Goal: Task Accomplishment & Management: Manage account settings

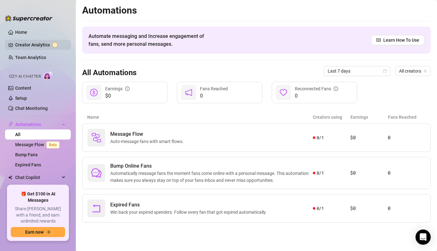
click at [47, 46] on link "Creator Analytics" at bounding box center [40, 45] width 51 height 10
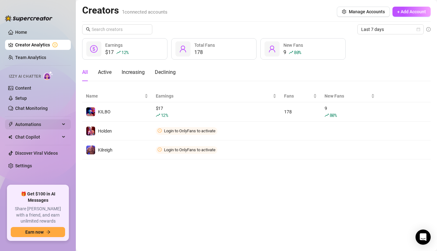
click at [36, 127] on span "Automations" at bounding box center [37, 124] width 45 height 10
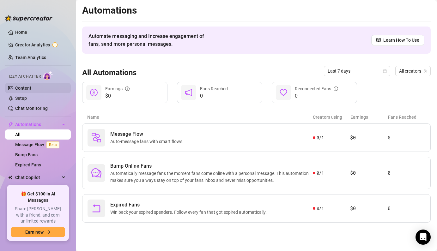
click at [27, 86] on link "Content" at bounding box center [23, 88] width 16 height 5
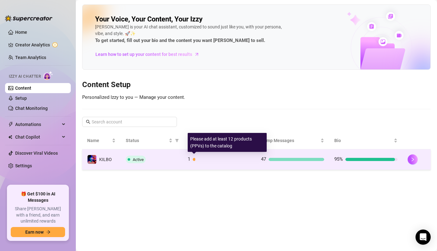
click at [191, 161] on div "1" at bounding box center [219, 160] width 63 height 8
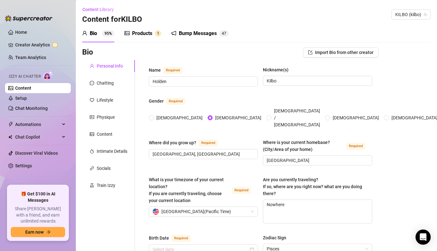
radio input "true"
type input "[DATE]"
click at [153, 35] on div "Products 1" at bounding box center [143, 34] width 37 height 8
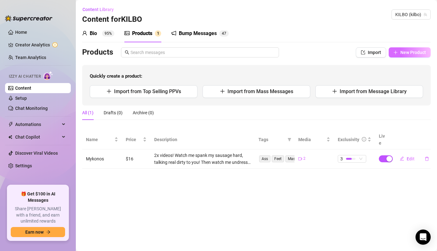
click at [400, 55] on button "New Product" at bounding box center [410, 52] width 42 height 10
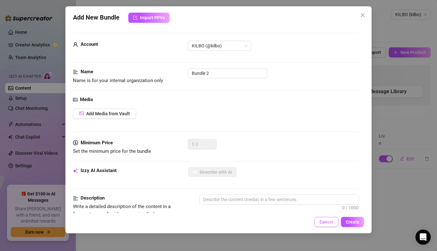
click at [327, 222] on span "Cancel" at bounding box center [326, 222] width 14 height 5
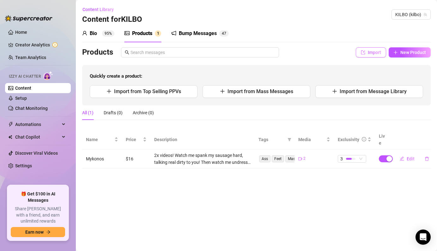
click at [379, 57] on button "Import" at bounding box center [371, 52] width 30 height 10
type textarea "Type your message here..."
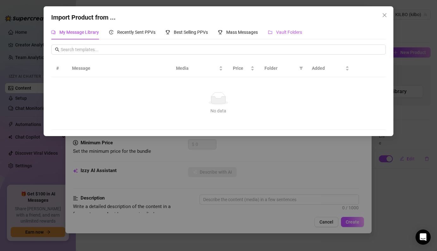
click at [295, 32] on span "Vault Folders" at bounding box center [289, 32] width 26 height 5
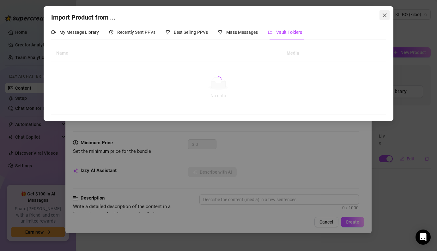
click at [381, 15] on span "Close" at bounding box center [385, 15] width 10 height 5
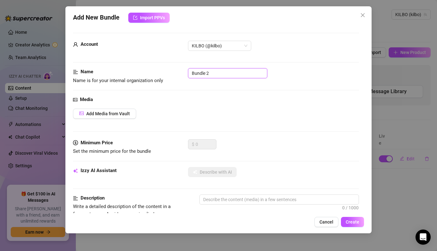
drag, startPoint x: 231, startPoint y: 74, endPoint x: 185, endPoint y: 72, distance: 45.2
click at [185, 72] on div "Name Name is for your internal organization only Bundle 2" at bounding box center [216, 76] width 286 height 16
type input "Wake up Horny"
click at [104, 112] on span "Add Media from Vault" at bounding box center [108, 113] width 44 height 5
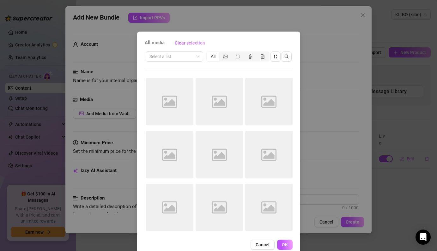
scroll to position [3, 0]
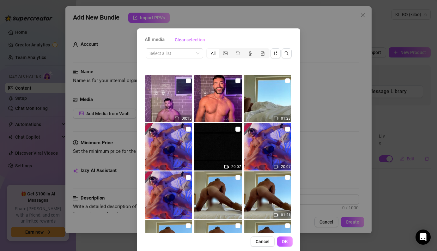
click at [267, 100] on img at bounding box center [267, 98] width 47 height 47
checkbox input "true"
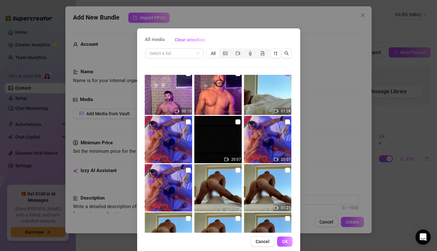
scroll to position [9, 0]
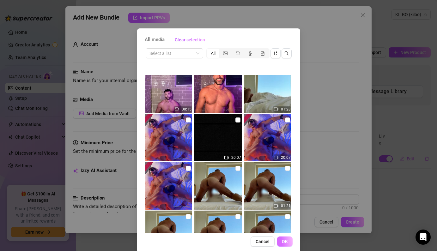
click at [281, 240] on button "OK" at bounding box center [284, 242] width 15 height 10
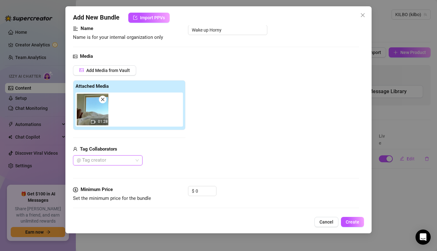
scroll to position [44, 0]
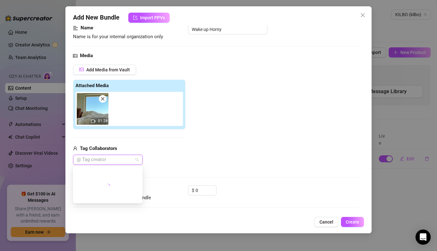
click at [120, 161] on div at bounding box center [104, 159] width 60 height 9
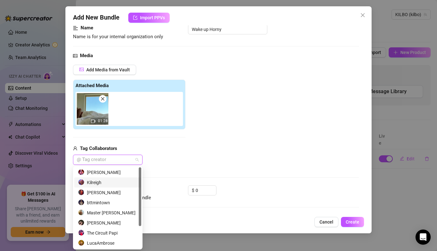
click at [102, 181] on div "Kilreigh" at bounding box center [107, 182] width 59 height 7
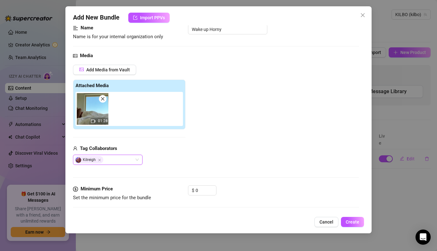
click at [194, 144] on div "Add Media from Vault Attached Media 01:28 Tag Collaborators [PERSON_NAME]" at bounding box center [216, 115] width 286 height 100
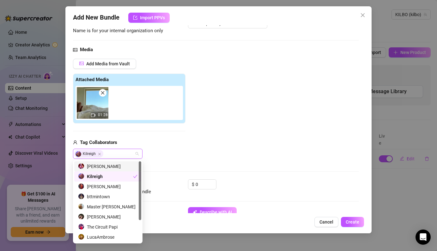
click at [125, 155] on div "Kilreigh" at bounding box center [104, 153] width 60 height 9
click at [112, 167] on div "[PERSON_NAME]" at bounding box center [107, 166] width 59 height 7
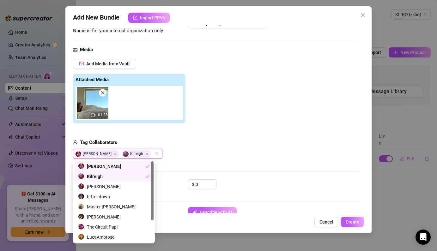
click at [178, 149] on div "[PERSON_NAME]" at bounding box center [129, 154] width 112 height 10
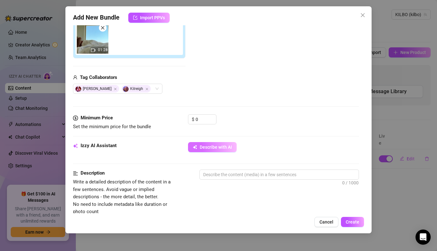
scroll to position [118, 0]
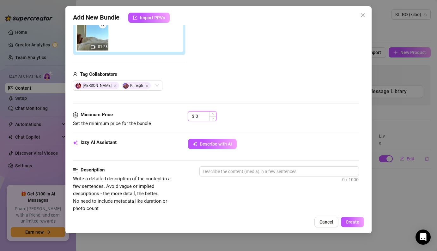
click at [206, 118] on input "0" at bounding box center [206, 116] width 21 height 9
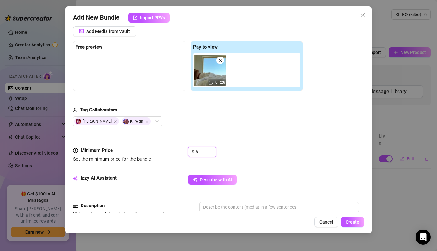
scroll to position [60, 0]
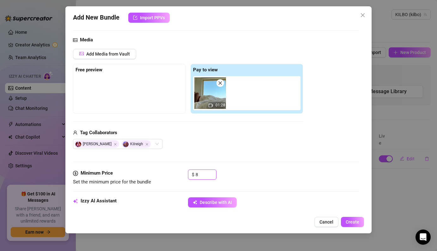
type input "8"
click at [97, 81] on div at bounding box center [129, 92] width 107 height 32
click at [97, 70] on strong "Free preview" at bounding box center [89, 70] width 27 height 6
click at [105, 58] on button "Add Media from Vault" at bounding box center [104, 54] width 63 height 10
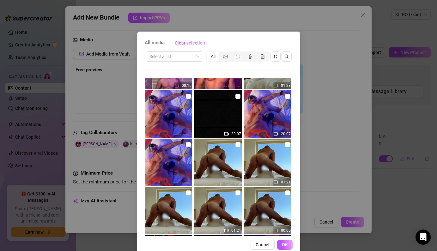
scroll to position [58, 0]
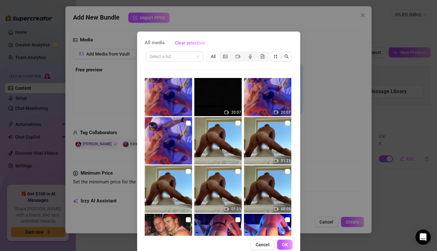
click at [216, 134] on img at bounding box center [217, 140] width 47 height 47
checkbox input "true"
click at [282, 243] on span "OK" at bounding box center [285, 244] width 6 height 5
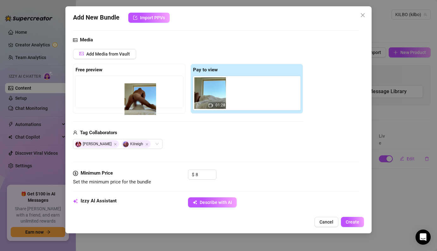
drag, startPoint x: 248, startPoint y: 100, endPoint x: 143, endPoint y: 106, distance: 105.7
click at [143, 106] on div "Free preview Pay to view 01:28" at bounding box center [188, 89] width 230 height 50
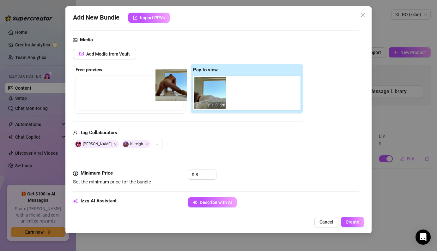
drag, startPoint x: 240, startPoint y: 97, endPoint x: 139, endPoint y: 92, distance: 100.3
click at [139, 92] on div "Free preview Pay to view 01:28" at bounding box center [188, 89] width 230 height 50
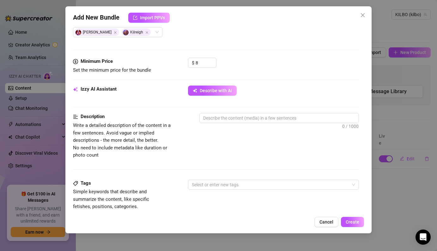
scroll to position [176, 0]
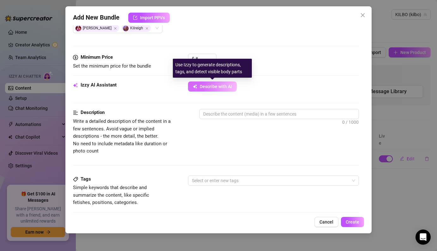
click at [222, 88] on span "Describe with AI" at bounding box center [216, 86] width 32 height 5
type textarea "Holden"
type textarea "Holden is"
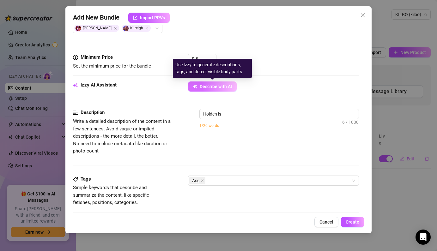
type textarea "Holden is fully"
type textarea "[PERSON_NAME] is fully naked"
type textarea "[PERSON_NAME] is fully naked on"
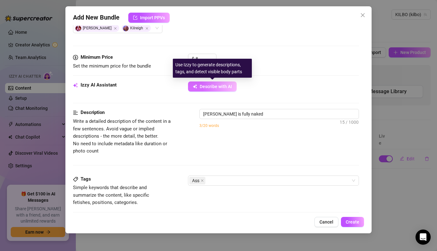
type textarea "[PERSON_NAME] is fully naked on"
type textarea "[PERSON_NAME] is fully naked on a"
type textarea "[PERSON_NAME] is fully naked on a bed"
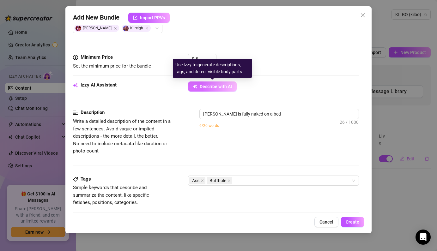
type textarea "[PERSON_NAME] is fully naked on a bed in"
type textarea "[PERSON_NAME] is fully naked on a bed in front"
type textarea "[PERSON_NAME] is fully naked on a bed in front of"
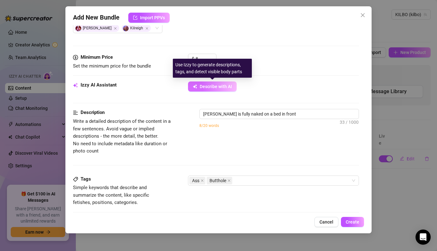
type textarea "[PERSON_NAME] is fully naked on a bed in front of"
type textarea "[PERSON_NAME] is fully naked on a bed in front of a"
type textarea "Holden is fully naked on a bed in front of a large"
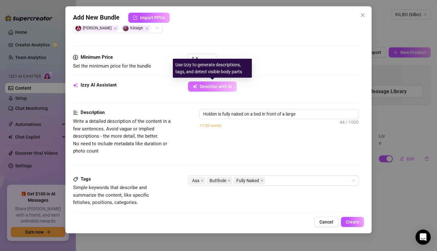
type textarea "Holden is fully naked on a bed in front of a large window,"
type textarea "[PERSON_NAME] is fully naked on a bed in front of a large window, showing"
type textarea "[PERSON_NAME] is fully naked on a bed in front of a large window, showing off"
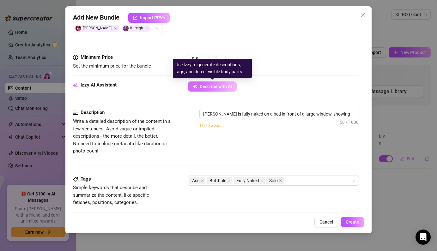
type textarea "[PERSON_NAME] is fully naked on a bed in front of a large window, showing off"
type textarea "[PERSON_NAME] is fully naked on a bed in front of a large window, showing off h…"
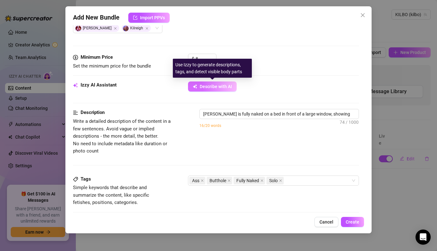
type textarea "[PERSON_NAME] is fully naked on a bed in front of a large window, showing off h…"
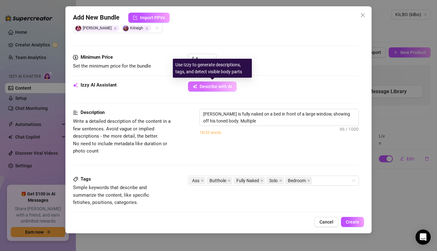
type textarea "[PERSON_NAME] is fully naked on a bed in front of a large window, showing off h…"
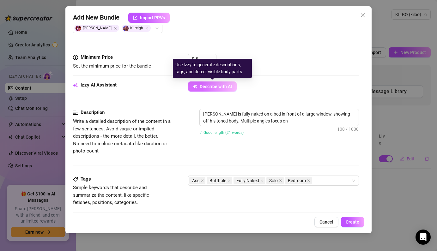
type textarea "[PERSON_NAME] is fully naked on a bed in front of a large window, showing off h…"
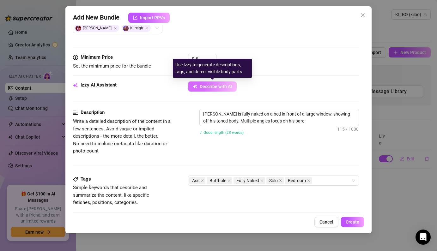
type textarea "[PERSON_NAME] is fully naked on a bed in front of a large window, showing off h…"
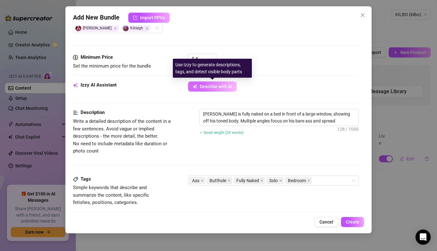
type textarea "[PERSON_NAME] is fully naked on a bed in front of a large window, showing off h…"
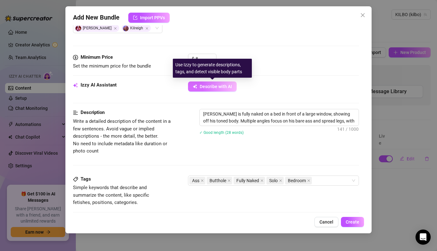
type textarea "[PERSON_NAME] is fully naked on a bed in front of a large window, showing off h…"
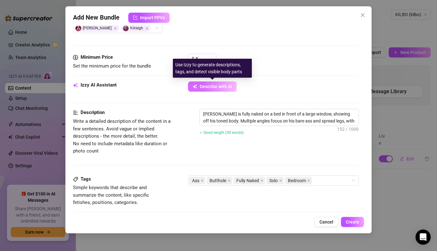
type textarea "[PERSON_NAME] is fully naked on a bed in front of a large window, showing off h…"
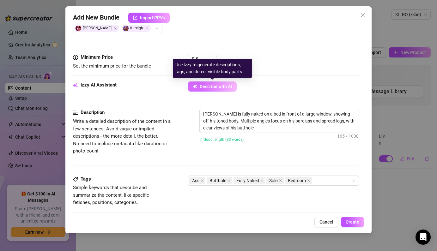
type textarea "[PERSON_NAME] is fully naked on a bed in front of a large window, showing off h…"
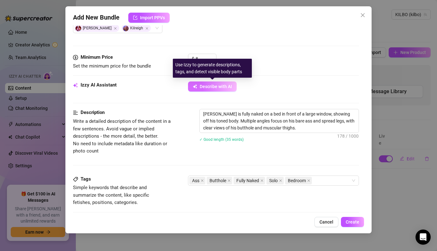
type textarea "[PERSON_NAME] is fully naked on a bed in front of a large window, showing off h…"
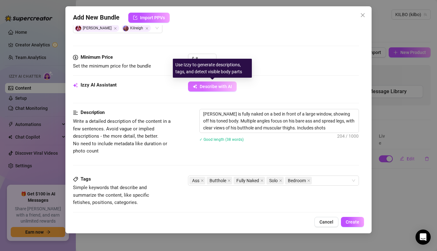
type textarea "[PERSON_NAME] is fully naked on a bed in front of a large window, showing off h…"
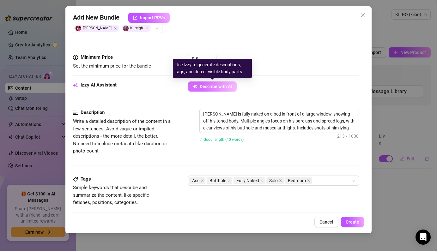
type textarea "[PERSON_NAME] is fully naked on a bed in front of a large window, showing off h…"
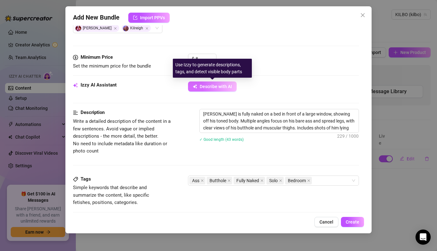
type textarea "[PERSON_NAME] is fully naked on a bed in front of a large window, showing off h…"
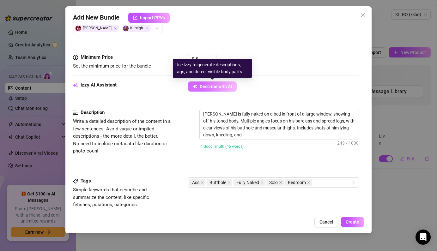
type textarea "[PERSON_NAME] is fully naked on a bed in front of a large window, showing off h…"
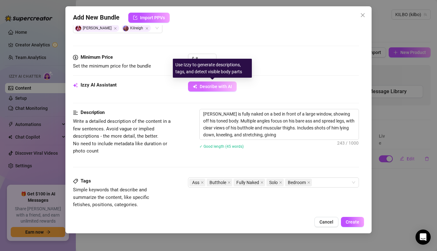
type textarea "[PERSON_NAME] is fully naked on a bed in front of a large window, showing off h…"
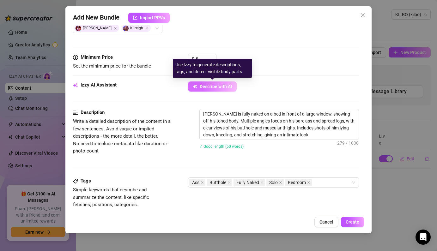
type textarea "[PERSON_NAME] is fully naked on a bed in front of a large window, showing off h…"
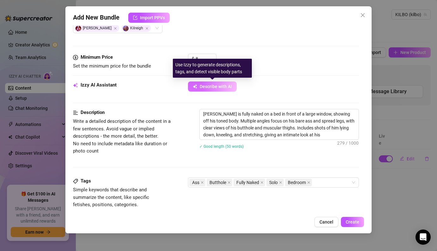
type textarea "[PERSON_NAME] is fully naked on a bed in front of a large window, showing off h…"
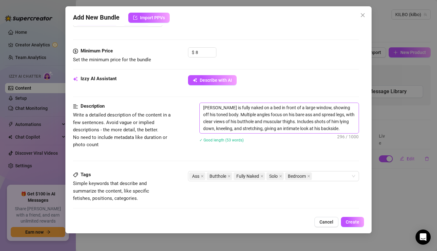
scroll to position [185, 0]
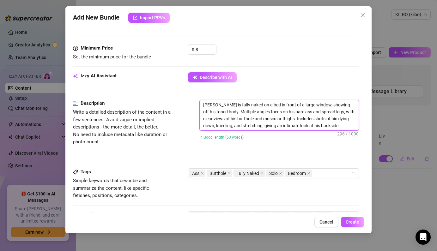
drag, startPoint x: 333, startPoint y: 125, endPoint x: 200, endPoint y: 107, distance: 134.8
click at [200, 107] on textarea "[PERSON_NAME] is fully naked on a bed in front of a large window, showing off h…" at bounding box center [279, 115] width 159 height 30
type textarea "K"
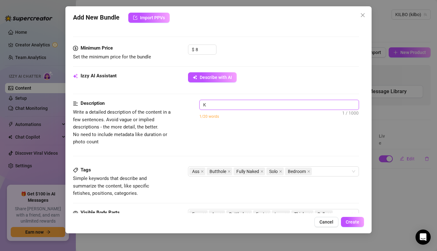
type textarea "Ki"
type textarea "Kil"
type textarea "Kilr"
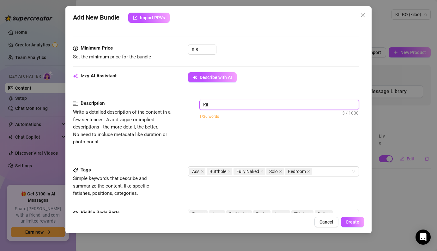
type textarea "Kilr"
type textarea "Kilre"
type textarea "Kilrei"
type textarea "Kilreig"
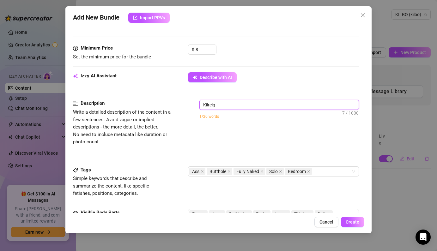
type textarea "Kilreigh"
type textarea "Kilreigh s"
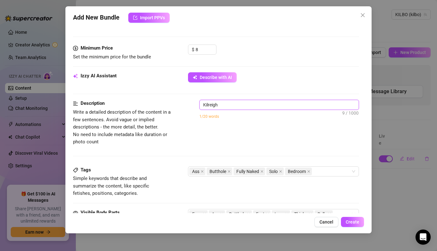
type textarea "Kilreigh s"
type textarea "Kilreigh sl"
type textarea "Kilreigh sle"
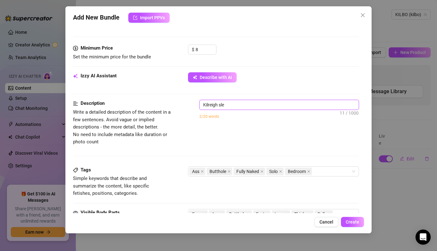
type textarea "Kilreigh slee"
type textarea "Kilreigh sleep"
type textarea "Kilreigh sleeps"
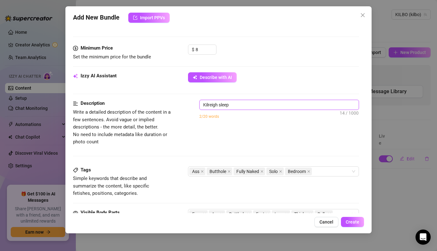
type textarea "Kilreigh sleeps"
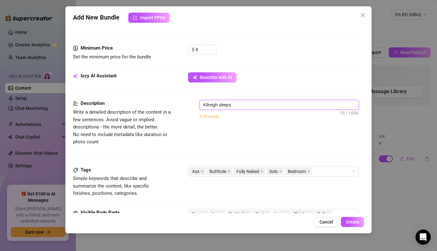
type textarea "Kilreigh sleep"
type textarea "Kilreigh slee"
type textarea "Kilreigh sle"
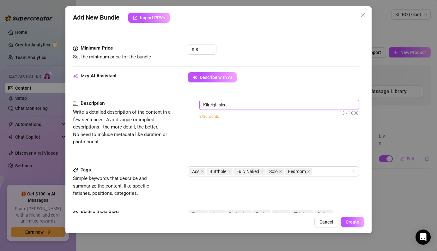
type textarea "Kilreigh sle"
type textarea "Kilreigh sl"
type textarea "Kilreigh s"
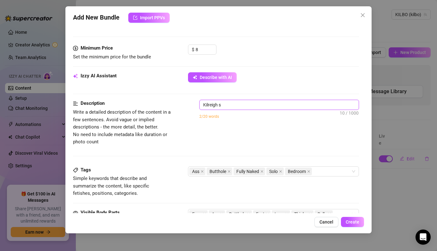
type textarea "Kilreigh"
type textarea "Kilreigh w"
type textarea "Kilreigh we"
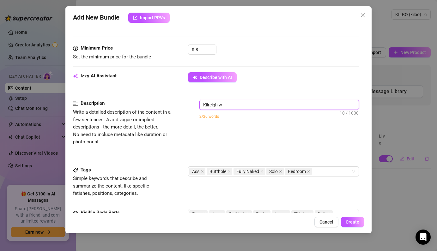
type textarea "Kilreigh we"
type textarea "[PERSON_NAME]"
type textarea "Kilreigh went"
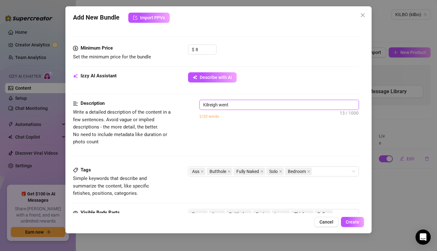
type textarea "Kilreigh went"
type textarea "Kilreigh went t"
type textarea "[PERSON_NAME] went to"
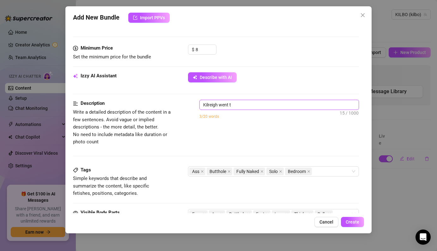
type textarea "[PERSON_NAME] went to"
type textarea "[PERSON_NAME] went to b"
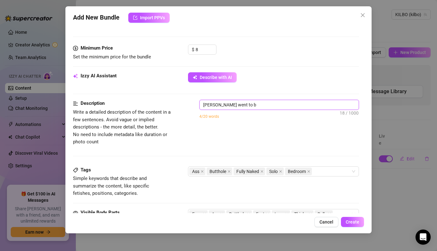
type textarea "[PERSON_NAME] went to be"
type textarea "[PERSON_NAME] went to bed"
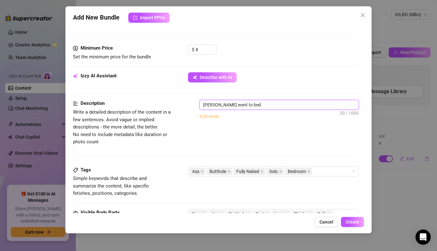
type textarea "[PERSON_NAME] went to bed"
type textarea "[PERSON_NAME] went to bed n"
type textarea "[PERSON_NAME] went to bed na"
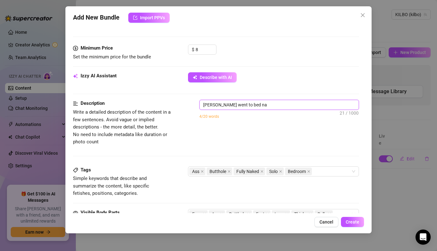
type textarea "[PERSON_NAME] went to bed nak"
type textarea "[PERSON_NAME] went to bed nake"
type textarea "[PERSON_NAME] went to bed naked"
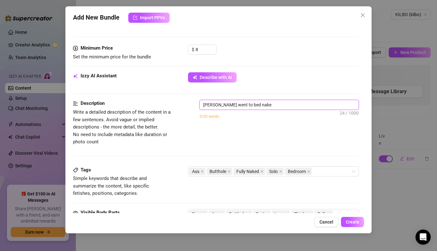
type textarea "[PERSON_NAME] went to bed naked"
drag, startPoint x: 223, startPoint y: 103, endPoint x: 186, endPoint y: 101, distance: 36.7
click at [186, 101] on div "Description Write a detailed description of the content in a few sentences. Avo…" at bounding box center [216, 123] width 286 height 46
type textarea "Went to bed naked"
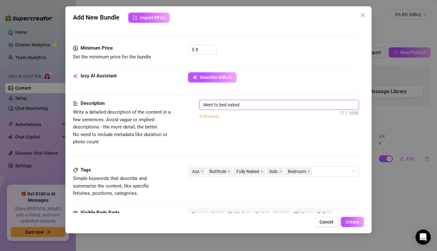
click at [270, 103] on textarea "Went to bed naked" at bounding box center [279, 104] width 159 height 9
type textarea "Went to bed naked,"
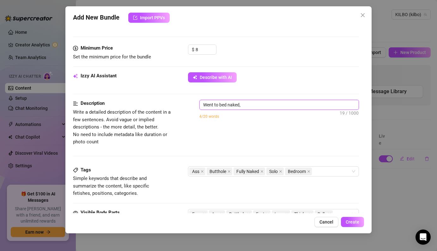
type textarea "Went to bed naked,"
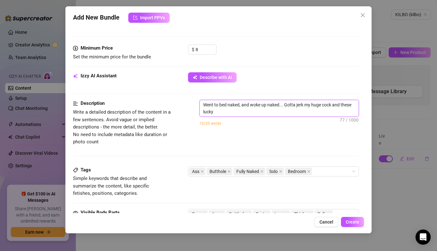
scroll to position [0, 0]
drag, startPoint x: 251, startPoint y: 104, endPoint x: 246, endPoint y: 104, distance: 5.1
click at [246, 104] on textarea "Went to bed naked, and woke up naked... Gotta jerk my huge cock and these lucky…" at bounding box center [279, 108] width 159 height 16
click at [282, 113] on textarea "Went to bed naked... woke up naked... Gotta jerk my huge cock and these lucky p…" at bounding box center [279, 108] width 159 height 16
click at [315, 105] on textarea "Went to bed naked... woke up naked... Gotta jerk my huge cock and these lucky p…" at bounding box center [279, 108] width 159 height 16
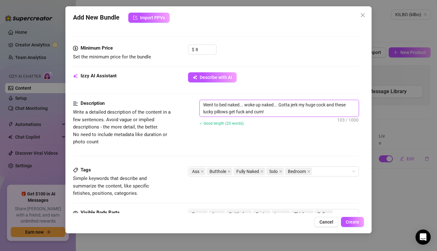
click at [318, 105] on textarea "Went to bed naked... woke up naked... Gotta jerk my huge cock and these lucky p…" at bounding box center [279, 108] width 159 height 16
click at [317, 104] on textarea "Went to bed naked... woke up naked... Gotta jerk my huge cock and these lucky p…" at bounding box center [279, 108] width 159 height 16
click at [342, 107] on textarea "Went to bed naked... woke up naked... Gotta jerk my huge cock and these lucky p…" at bounding box center [279, 108] width 159 height 16
click at [245, 112] on textarea "Went to bed naked... woke up naked... Gotta jerk my huge cock and those lucky p…" at bounding box center [279, 108] width 159 height 16
click at [294, 117] on div "Went to bed naked... woke up naked... Gotta jerk my huge cock and those lucky p…" at bounding box center [278, 117] width 159 height 34
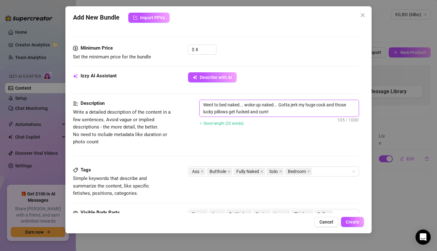
click at [291, 114] on textarea "Went to bed naked... woke up naked... Gotta jerk my huge cock and those lucky p…" at bounding box center [279, 108] width 159 height 16
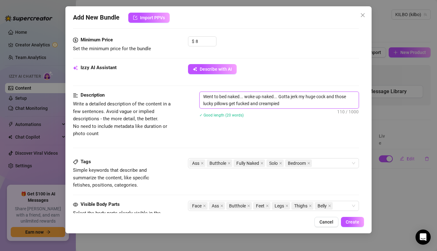
scroll to position [193, 0]
click at [283, 97] on textarea "Went to bed naked... woke up naked... Gotta jerk my huge cock and those lucky p…" at bounding box center [279, 100] width 159 height 16
drag, startPoint x: 289, startPoint y: 97, endPoint x: 284, endPoint y: 96, distance: 4.8
click at [284, 97] on textarea "Went to bed naked... woke up naked... Gotta jerk my huge cock and those lucky p…" at bounding box center [279, 100] width 159 height 16
click at [284, 102] on textarea "Went to bed naked... woke up naked... Gotta jerk my huge cock and those lucky p…" at bounding box center [279, 100] width 159 height 16
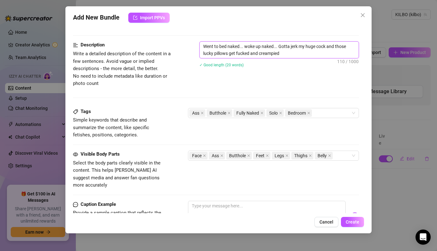
scroll to position [251, 0]
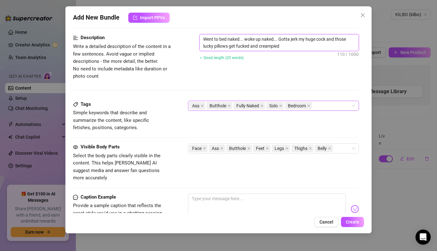
click at [319, 104] on div "Ass Butthole Fully Naked Solo Bedroom" at bounding box center [269, 105] width 161 height 9
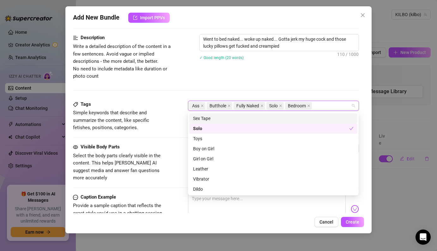
click at [307, 89] on div "Description Write a detailed description of the content in a few sentences. Avo…" at bounding box center [216, 67] width 286 height 66
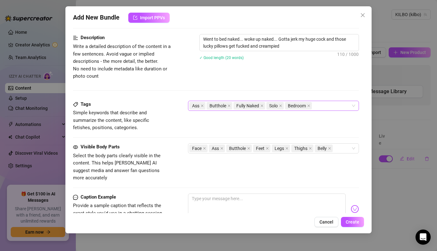
click at [320, 103] on div "Ass Butthole Fully Naked Solo Bedroom" at bounding box center [269, 105] width 161 height 9
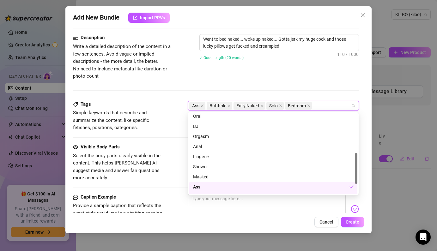
scroll to position [106, 0]
click at [218, 135] on div "Orgasm" at bounding box center [273, 134] width 161 height 7
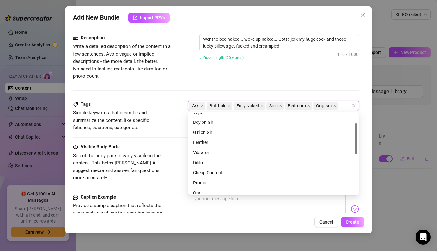
scroll to position [0, 0]
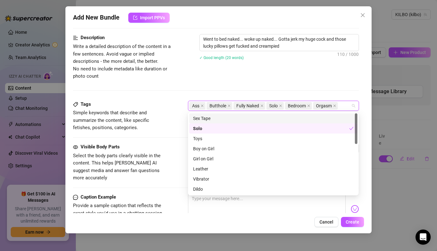
click at [236, 72] on div "Description Write a detailed description of the content in a few sentences. Avo…" at bounding box center [216, 57] width 286 height 46
click at [344, 106] on div "Ass Butthole Fully Naked Solo Bedroom Orgasm" at bounding box center [269, 105] width 161 height 9
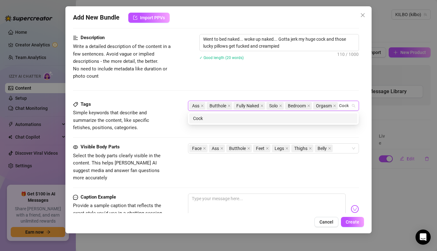
click at [305, 121] on div "Cock" at bounding box center [273, 118] width 161 height 7
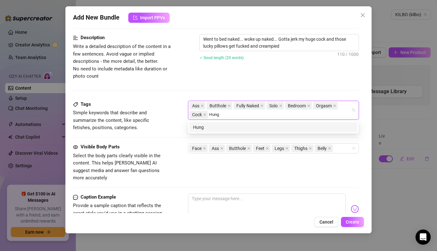
click at [212, 130] on div "Hung" at bounding box center [273, 127] width 161 height 7
click at [220, 129] on div "Big Dick" at bounding box center [273, 127] width 161 height 7
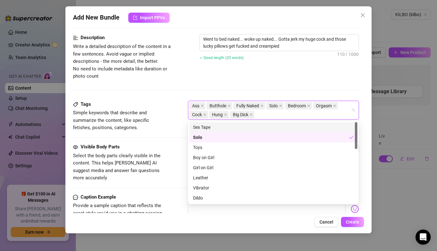
click at [176, 125] on div "Tags Simple keywords that describe and summarize the content, like specific fet…" at bounding box center [216, 116] width 286 height 31
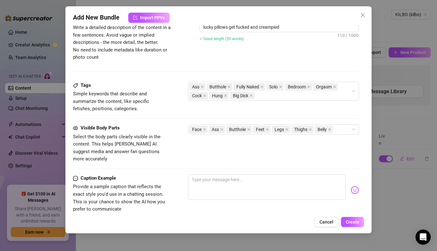
scroll to position [281, 0]
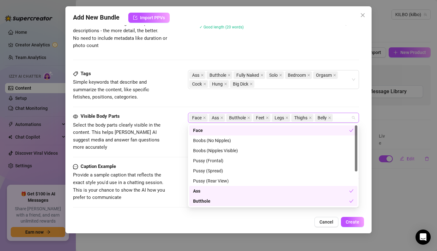
click at [337, 119] on div "Face Ass Butthole Feet Legs Thighs Belly" at bounding box center [269, 117] width 161 height 9
click at [331, 119] on span "Belly" at bounding box center [324, 118] width 18 height 8
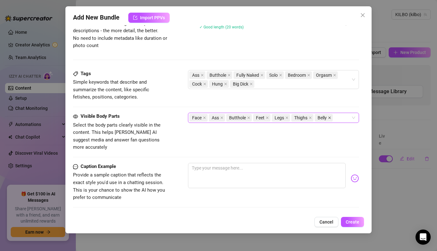
click at [329, 117] on icon "close" at bounding box center [329, 117] width 3 height 3
click at [204, 117] on icon "close" at bounding box center [205, 118] width 3 height 3
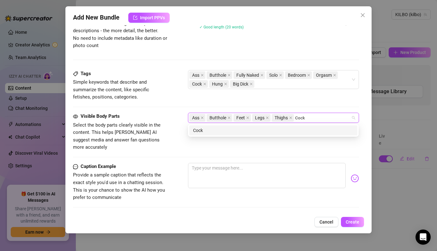
click at [259, 132] on div "Cock" at bounding box center [273, 130] width 161 height 7
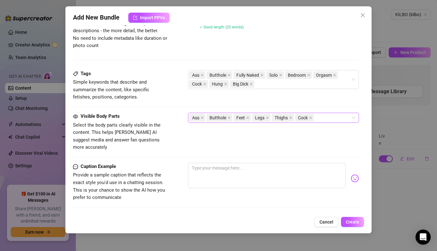
click at [321, 107] on div at bounding box center [216, 107] width 286 height 0
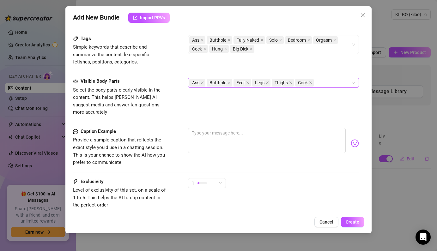
scroll to position [332, 0]
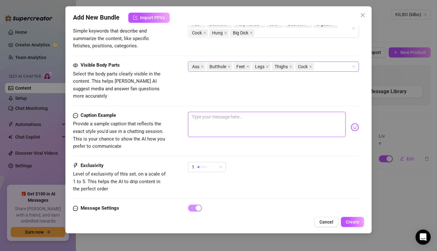
click at [228, 119] on textarea at bounding box center [266, 124] width 157 height 25
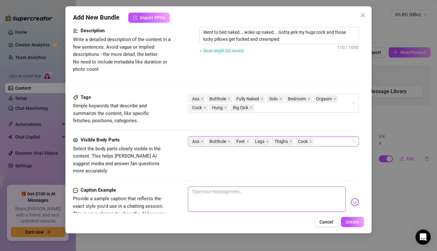
scroll to position [237, 0]
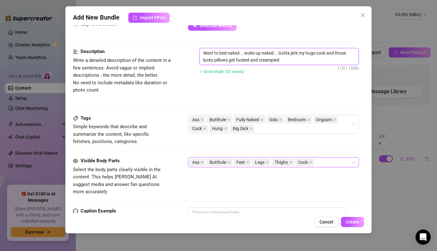
drag, startPoint x: 295, startPoint y: 59, endPoint x: 238, endPoint y: 48, distance: 58.9
click at [238, 48] on span "Went to bed naked... woke up naked... Gotta jerk my huge cock and those lucky p…" at bounding box center [278, 56] width 159 height 17
click at [240, 49] on textarea "Went to bed naked... woke up naked... Gotta jerk my huge cock and those lucky p…" at bounding box center [279, 56] width 159 height 16
click at [284, 59] on textarea "Went to bed naked... woke up naked... Gotta jerk my huge cock and those lucky p…" at bounding box center [279, 56] width 159 height 16
drag, startPoint x: 289, startPoint y: 59, endPoint x: 201, endPoint y: 53, distance: 88.7
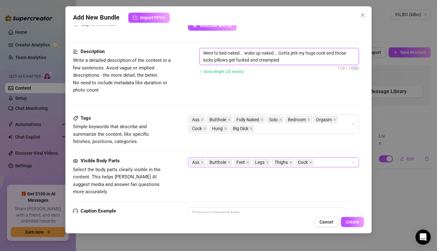
click at [201, 53] on textarea "Went to bed naked... woke up naked... Gotta jerk my huge cock and those lucky p…" at bounding box center [279, 56] width 159 height 16
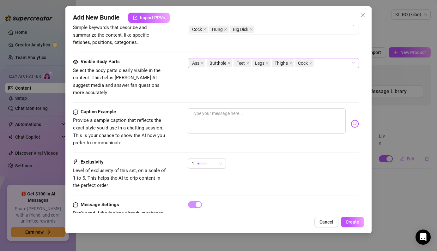
scroll to position [336, 0]
click at [221, 112] on textarea at bounding box center [266, 120] width 157 height 25
paste textarea "Went to bed naked... woke up naked... Gotta jerk my huge cock and those lucky p…"
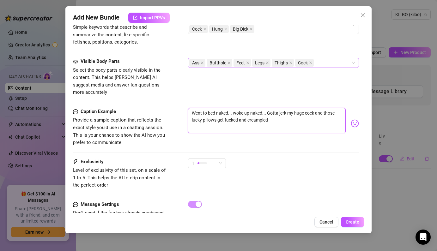
scroll to position [352, 0]
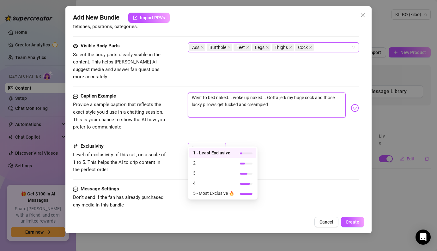
click at [221, 143] on span "1" at bounding box center [207, 147] width 30 height 9
click at [209, 169] on div "3" at bounding box center [222, 173] width 67 height 10
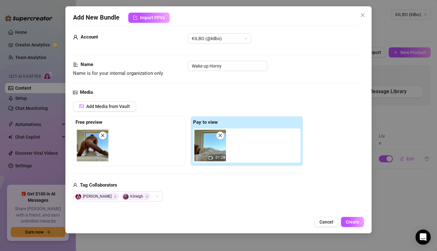
scroll to position [0, 0]
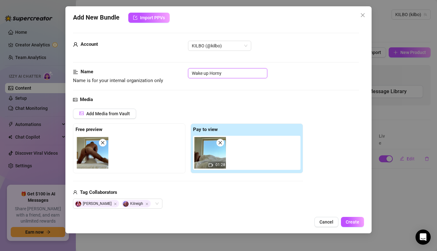
drag, startPoint x: 223, startPoint y: 73, endPoint x: 188, endPoint y: 70, distance: 34.9
click at [188, 70] on input "Wake up Horny" at bounding box center [227, 73] width 79 height 10
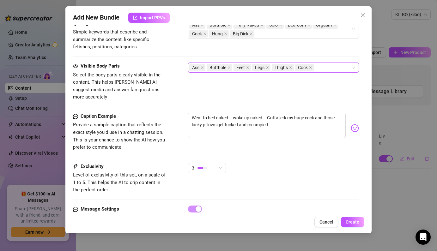
scroll to position [352, 0]
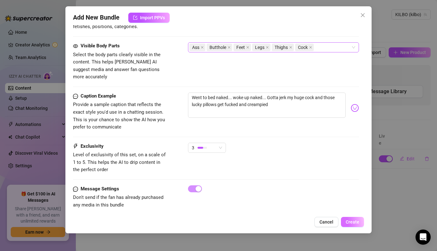
click at [357, 222] on span "Create" at bounding box center [353, 222] width 14 height 5
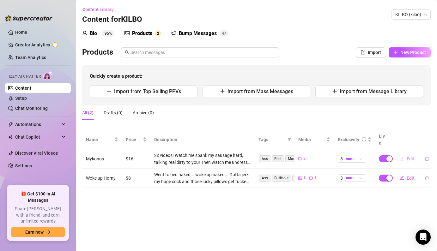
click at [404, 156] on icon "edit" at bounding box center [402, 158] width 4 height 4
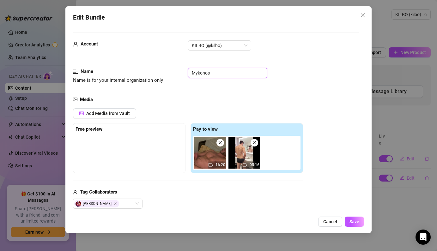
drag, startPoint x: 221, startPoint y: 73, endPoint x: 182, endPoint y: 69, distance: 38.5
click at [182, 69] on div "Name Name is for your internal organization only Mykonos" at bounding box center [216, 76] width 286 height 16
click at [355, 223] on span "Save" at bounding box center [354, 221] width 10 height 5
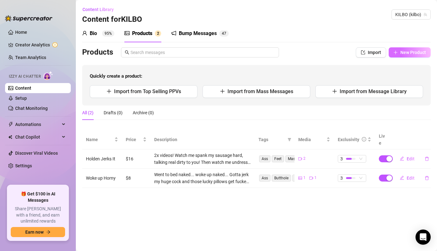
click at [408, 54] on span "New Product" at bounding box center [413, 52] width 26 height 5
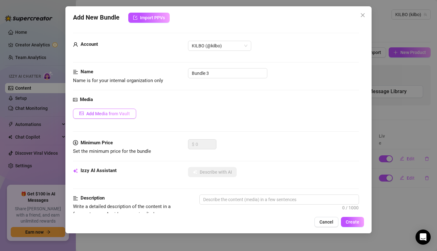
click at [116, 113] on span "Add Media from Vault" at bounding box center [108, 113] width 44 height 5
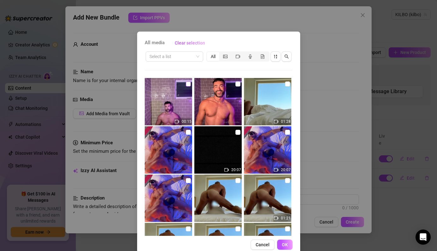
click at [188, 84] on input "checkbox" at bounding box center [188, 84] width 5 height 5
click at [236, 83] on input "checkbox" at bounding box center [237, 84] width 5 height 5
click at [287, 243] on span "OK" at bounding box center [285, 244] width 6 height 5
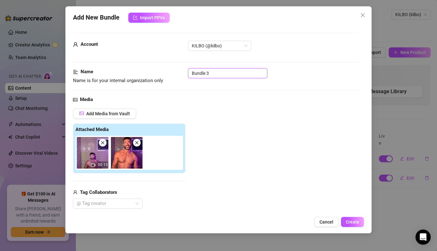
drag, startPoint x: 223, startPoint y: 72, endPoint x: 191, endPoint y: 72, distance: 31.6
click at [191, 72] on input "Bundle 3" at bounding box center [227, 73] width 79 height 10
drag, startPoint x: 249, startPoint y: 74, endPoint x: 181, endPoint y: 71, distance: 67.7
click at [181, 71] on div "Name Name is for your internal organization only Meet [PERSON_NAME] in the Show…" at bounding box center [216, 76] width 286 height 16
drag, startPoint x: 235, startPoint y: 73, endPoint x: 171, endPoint y: 69, distance: 63.9
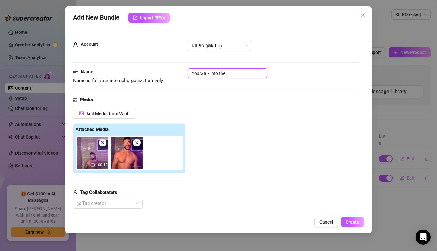
click at [171, 69] on div "Name Name is for your internal organization only You walk into the" at bounding box center [216, 76] width 286 height 16
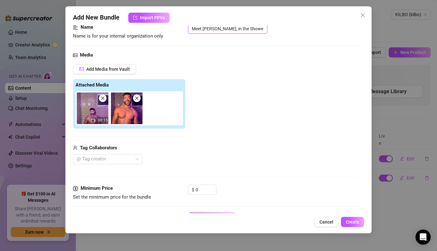
scroll to position [45, 0]
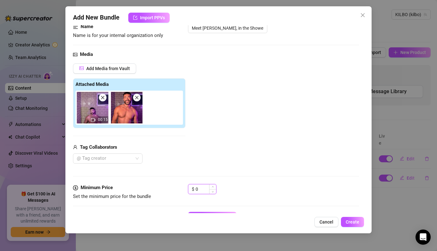
click at [207, 187] on input "0" at bounding box center [206, 189] width 21 height 9
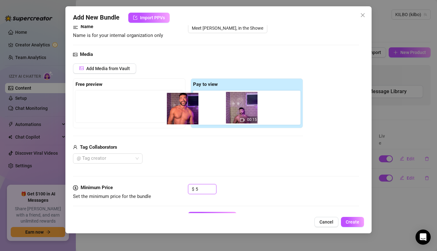
drag, startPoint x: 246, startPoint y: 112, endPoint x: 145, endPoint y: 116, distance: 101.2
click at [145, 116] on div "Free preview Pay to view 00:15" at bounding box center [188, 103] width 230 height 50
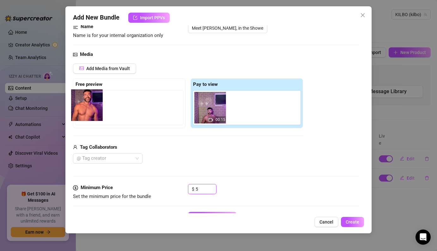
drag, startPoint x: 242, startPoint y: 114, endPoint x: 81, endPoint y: 112, distance: 161.2
click at [81, 112] on div "Free preview Pay to view 00:15" at bounding box center [188, 103] width 230 height 50
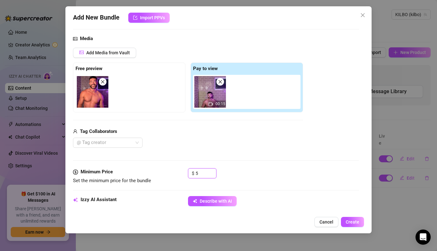
scroll to position [75, 0]
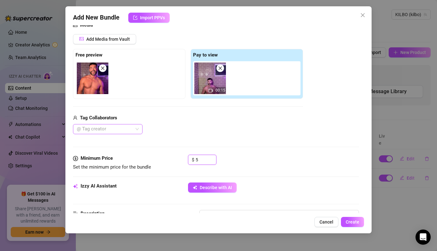
click at [120, 129] on div at bounding box center [104, 129] width 60 height 9
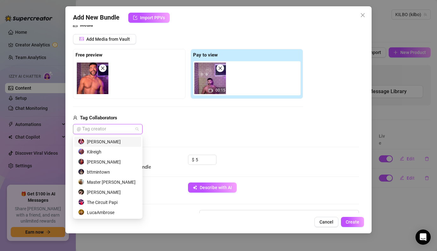
click at [120, 129] on div at bounding box center [104, 129] width 60 height 9
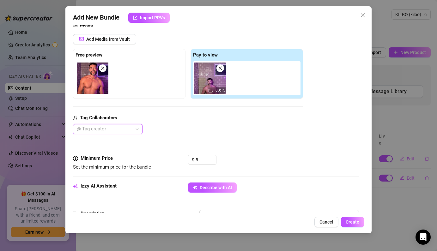
click at [120, 129] on div at bounding box center [104, 129] width 60 height 9
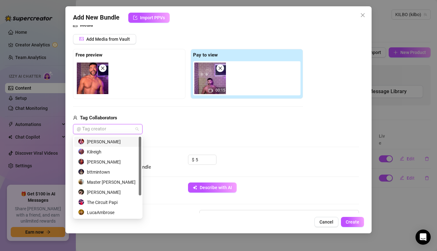
click at [114, 141] on div "[PERSON_NAME]" at bounding box center [107, 141] width 59 height 7
click at [217, 131] on div "[PERSON_NAME]" at bounding box center [188, 129] width 230 height 10
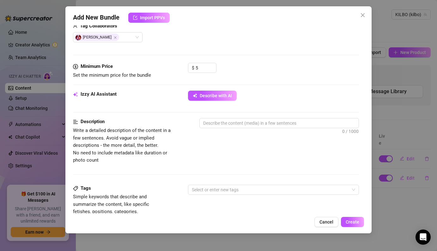
scroll to position [166, 0]
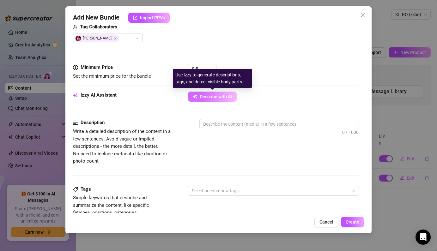
click at [221, 99] on span "Describe with AI" at bounding box center [216, 96] width 32 height 5
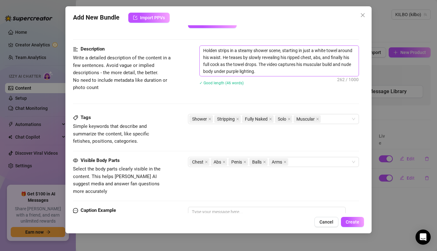
scroll to position [240, 0]
click at [266, 72] on textarea "Holden strips in a steamy shower scene, starting in just a white towel around h…" at bounding box center [279, 61] width 159 height 30
drag, startPoint x: 266, startPoint y: 72, endPoint x: 215, endPoint y: 73, distance: 51.2
click at [215, 73] on textarea "Holden strips in a steamy shower scene, starting in just a white towel around h…" at bounding box center [279, 61] width 159 height 30
click at [331, 120] on div "Shower Stripping Fully Naked Solo Muscular" at bounding box center [269, 118] width 161 height 9
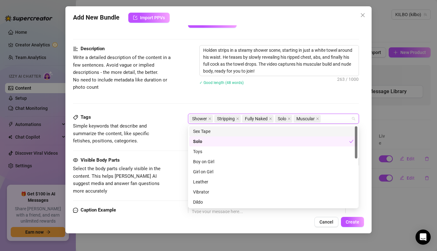
click at [153, 115] on div "Tags" at bounding box center [120, 118] width 95 height 8
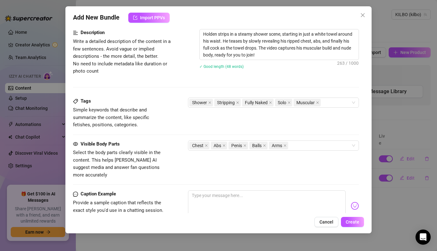
scroll to position [277, 0]
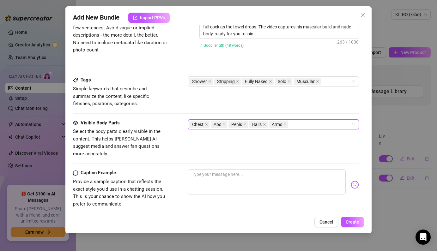
click at [303, 127] on div "Chest Abs Penis Balls Arms" at bounding box center [269, 124] width 161 height 9
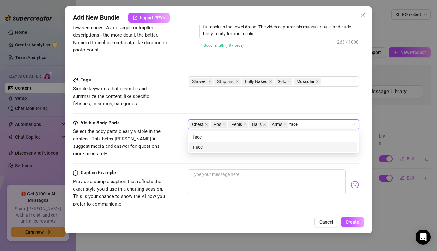
click at [258, 147] on div "Face" at bounding box center [273, 147] width 161 height 7
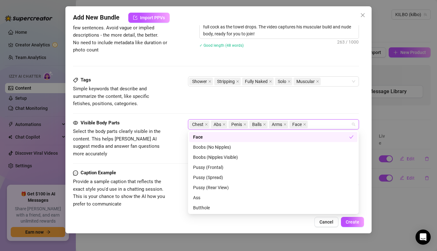
click at [173, 128] on div "Visible Body Parts Select the body parts clearly visible in the content. This h…" at bounding box center [216, 138] width 286 height 39
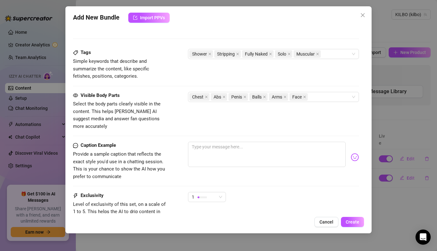
scroll to position [343, 0]
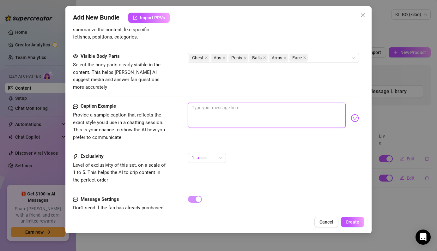
click at [229, 103] on textarea at bounding box center [266, 115] width 157 height 25
drag, startPoint x: 331, startPoint y: 105, endPoint x: 303, endPoint y: 104, distance: 28.1
click at [303, 104] on textarea "You head to the Shower, but [PERSON_NAME] is already there... He likes you" at bounding box center [266, 115] width 157 height 25
drag, startPoint x: 339, startPoint y: 104, endPoint x: 299, endPoint y: 103, distance: 40.1
click at [299, 103] on textarea "You head to the Shower, but [PERSON_NAME] is already there... He catches your e…" at bounding box center [266, 115] width 157 height 25
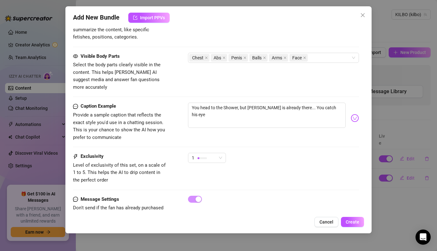
click at [305, 131] on div "Caption Example Provide a sample caption that reflects the exact style you'd us…" at bounding box center [216, 122] width 286 height 39
drag, startPoint x: 337, startPoint y: 102, endPoint x: 301, endPoint y: 101, distance: 37.0
click at [301, 103] on textarea "You head to the Shower, but [PERSON_NAME] is already there... You catch his eye" at bounding box center [266, 115] width 157 height 25
click at [171, 107] on div "Caption Example Provide a sample caption that reflects the exact style you'd us…" at bounding box center [216, 122] width 286 height 39
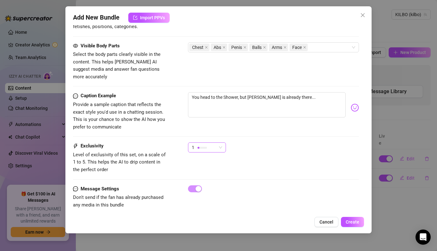
click at [224, 143] on div "1" at bounding box center [207, 148] width 38 height 10
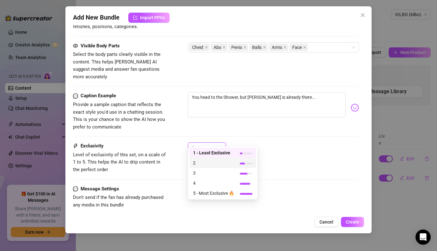
click at [221, 164] on span "2" at bounding box center [213, 163] width 41 height 7
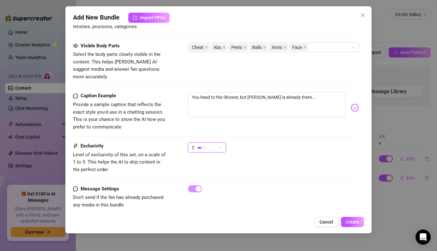
click at [257, 145] on div "2 2" at bounding box center [273, 151] width 171 height 16
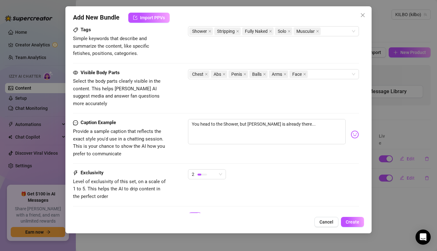
scroll to position [348, 0]
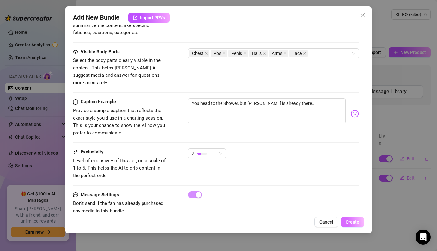
click at [350, 221] on span "Create" at bounding box center [353, 222] width 14 height 5
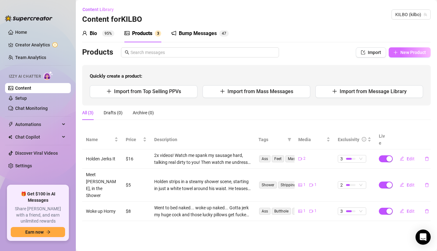
click at [407, 57] on button "New Product" at bounding box center [410, 52] width 42 height 10
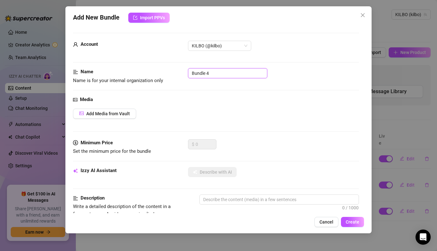
drag, startPoint x: 236, startPoint y: 75, endPoint x: 173, endPoint y: 72, distance: 62.9
click at [173, 72] on div "Name Name is for your internal organization only Bundle 4" at bounding box center [216, 76] width 286 height 16
drag, startPoint x: 237, startPoint y: 71, endPoint x: 211, endPoint y: 72, distance: 26.2
click at [211, 72] on input "VARSITY CAPTAIN" at bounding box center [227, 73] width 79 height 10
click at [191, 73] on input "VARSITY Captain" at bounding box center [227, 73] width 79 height 10
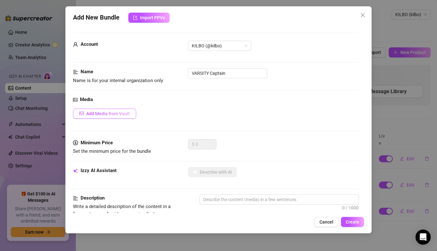
click at [121, 114] on span "Add Media from Vault" at bounding box center [108, 113] width 44 height 5
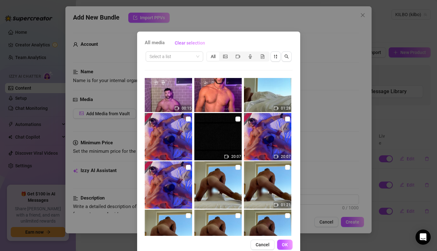
scroll to position [15, 0]
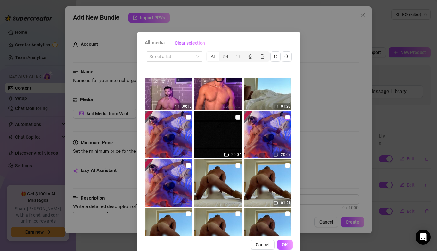
click at [286, 117] on input "checkbox" at bounding box center [287, 117] width 5 height 5
click at [188, 117] on input "checkbox" at bounding box center [188, 117] width 5 height 5
click at [287, 247] on span "OK" at bounding box center [285, 244] width 6 height 5
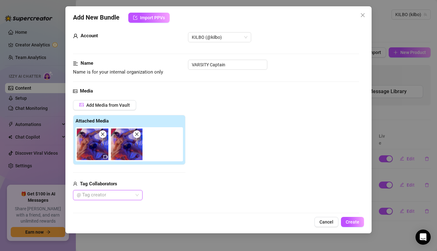
scroll to position [0, 0]
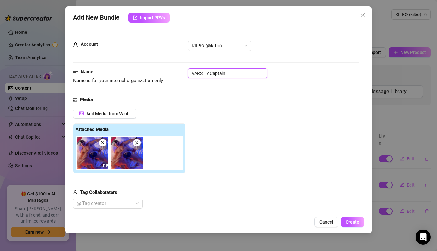
drag, startPoint x: 210, startPoint y: 72, endPoint x: 190, endPoint y: 72, distance: 19.9
click at [190, 72] on input "VARSITY Captain" at bounding box center [227, 73] width 79 height 10
drag, startPoint x: 259, startPoint y: 71, endPoint x: 239, endPoint y: 70, distance: 19.9
click at [239, 70] on input "Coack rewards Varsity Captain" at bounding box center [227, 73] width 79 height 10
click at [204, 75] on input "Coack rewards Varsity Champion" at bounding box center [227, 73] width 79 height 10
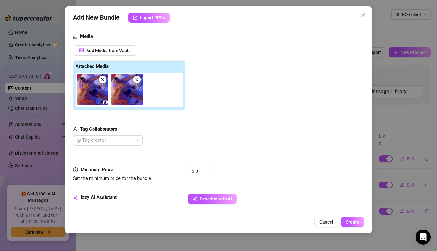
scroll to position [105, 0]
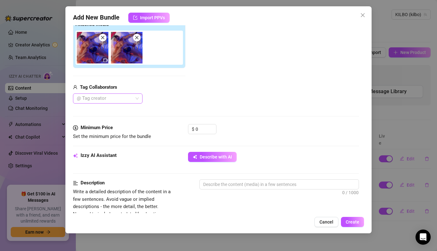
click at [138, 98] on div "@ Tag creator" at bounding box center [108, 99] width 70 height 10
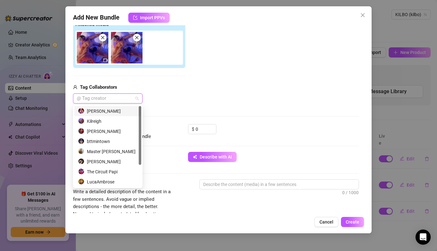
click at [113, 111] on div "[PERSON_NAME]" at bounding box center [107, 111] width 59 height 7
click at [111, 120] on div "Kilreigh" at bounding box center [107, 121] width 59 height 7
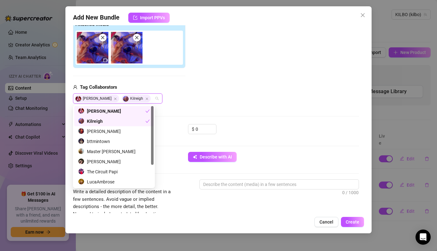
click at [200, 102] on div "Add Media from Vault Attached Media Tag Collaborators [PERSON_NAME]" at bounding box center [216, 53] width 286 height 100
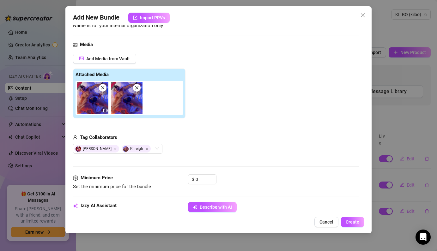
scroll to position [53, 0]
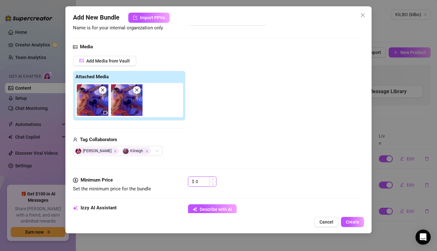
click at [201, 183] on input "0" at bounding box center [206, 181] width 21 height 9
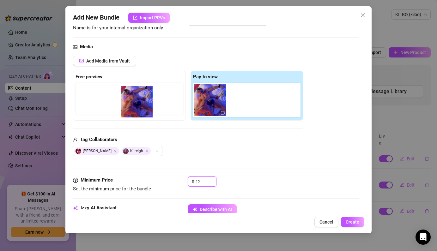
drag, startPoint x: 242, startPoint y: 104, endPoint x: 132, endPoint y: 106, distance: 109.7
click at [132, 106] on div "Free preview Pay to view" at bounding box center [188, 96] width 230 height 50
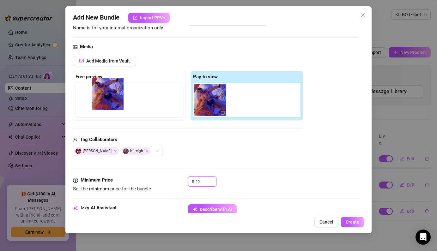
drag, startPoint x: 249, startPoint y: 107, endPoint x: 100, endPoint y: 107, distance: 148.2
click at [100, 107] on div "Free preview Pay to view" at bounding box center [188, 96] width 230 height 50
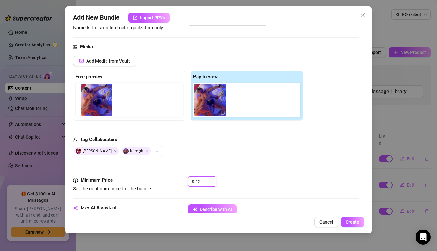
drag, startPoint x: 249, startPoint y: 106, endPoint x: 91, endPoint y: 106, distance: 158.0
click at [91, 106] on div "Free preview Pay to view" at bounding box center [188, 96] width 230 height 50
drag, startPoint x: 246, startPoint y: 104, endPoint x: 103, endPoint y: 104, distance: 142.8
click at [103, 104] on div "Free preview Pay to view" at bounding box center [188, 96] width 230 height 50
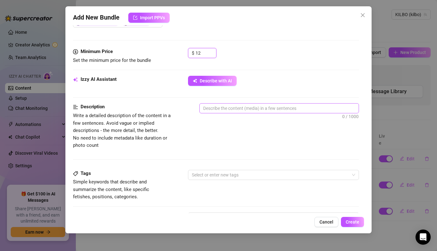
scroll to position [191, 0]
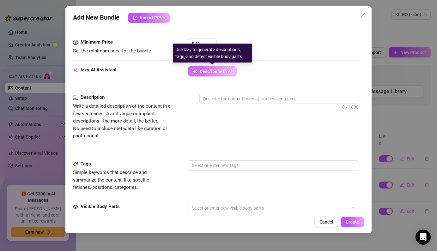
click at [225, 70] on span "Describe with AI" at bounding box center [216, 71] width 32 height 5
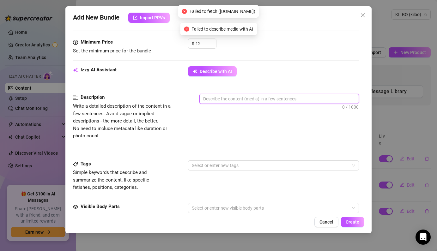
click at [258, 103] on textarea at bounding box center [279, 98] width 159 height 9
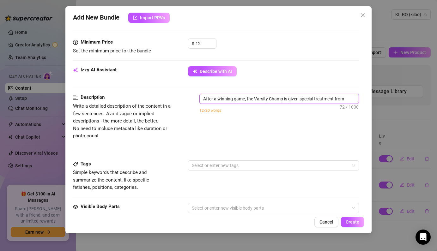
drag, startPoint x: 348, startPoint y: 99, endPoint x: 248, endPoint y: 100, distance: 100.5
click at [248, 100] on textarea "After a winning game, the Varsity Champ is given special treatment from" at bounding box center [279, 98] width 159 height 9
click at [294, 99] on textarea "After a winning game, the Varsity Champ is given special treatment from" at bounding box center [279, 98] width 159 height 9
drag, startPoint x: 289, startPoint y: 99, endPoint x: 349, endPoint y: 100, distance: 59.7
click at [349, 100] on textarea "After a winning game, the Varsity Champ is given special treatment from" at bounding box center [279, 98] width 159 height 9
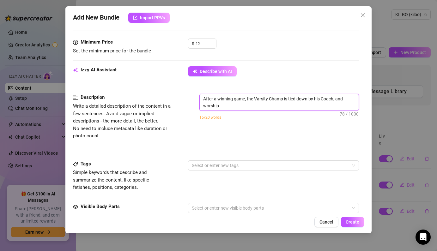
scroll to position [0, 0]
click at [309, 100] on textarea "After a winning game, the Varsity Champ is tied down by his Coach, and worshipp…" at bounding box center [279, 102] width 159 height 16
click at [321, 109] on textarea "After a winning game, the Varsity Champ is tied down naked by his Coach, and wo…" at bounding box center [279, 102] width 159 height 16
click at [322, 106] on textarea "After a winning game, the Varsity Champ is tied down naked by his Coach, and wo…" at bounding box center [279, 102] width 159 height 16
drag, startPoint x: 298, startPoint y: 106, endPoint x: 248, endPoint y: 100, distance: 50.0
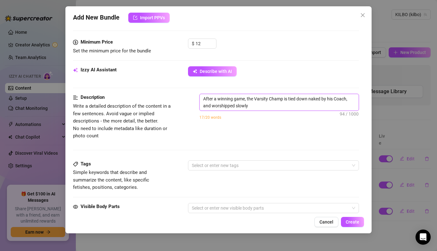
click at [248, 100] on textarea "After a winning game, the Varsity Champ is tied down naked by his Coach, and wo…" at bounding box center [279, 102] width 159 height 16
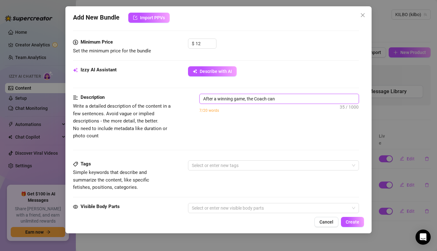
click at [278, 99] on textarea "After a winning game, the Coach can" at bounding box center [279, 98] width 159 height 9
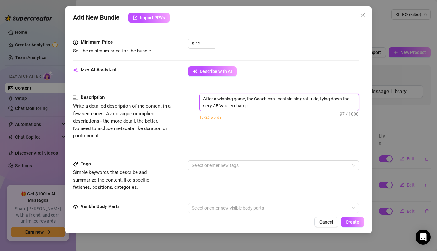
click at [255, 100] on textarea "After a winning game, the Coach can't contain his gratitude, tying down the sex…" at bounding box center [279, 102] width 159 height 16
click at [262, 108] on textarea "After a winning game, the Coach can't contain his gratitude, tying down the sex…" at bounding box center [279, 102] width 159 height 16
drag, startPoint x: 255, startPoint y: 100, endPoint x: 248, endPoint y: 100, distance: 7.3
click at [248, 100] on textarea "After a winning game, the Coach can't contain his gratitude, tying down the sex…" at bounding box center [279, 102] width 159 height 16
click at [259, 106] on textarea "After a winning game, the Coach can't contain his gratitude, tying down the sex…" at bounding box center [279, 102] width 159 height 16
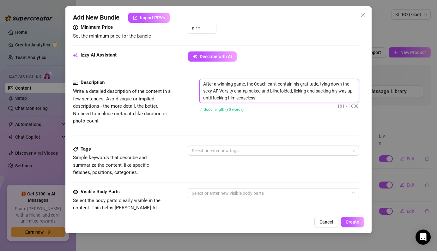
scroll to position [206, 0]
click at [244, 150] on div at bounding box center [269, 150] width 161 height 9
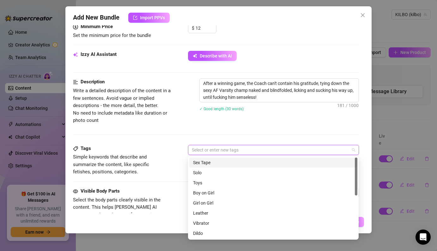
click at [216, 165] on div "Sex Tape" at bounding box center [273, 162] width 161 height 7
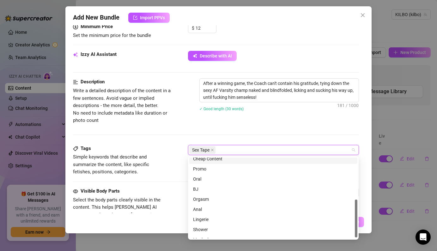
scroll to position [89, 0]
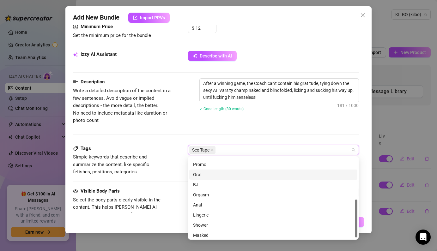
click at [208, 175] on div "Oral" at bounding box center [273, 174] width 161 height 7
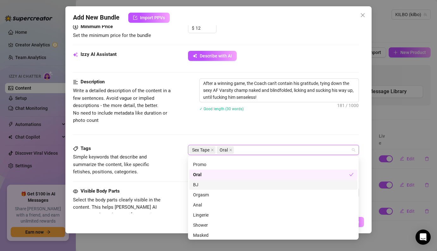
click at [211, 187] on div "BJ" at bounding box center [273, 184] width 161 height 7
click at [212, 197] on div "Orgasm" at bounding box center [273, 194] width 161 height 7
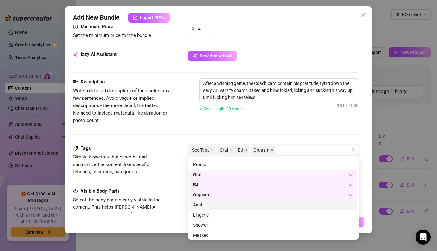
click at [210, 204] on div "Anal" at bounding box center [273, 205] width 161 height 7
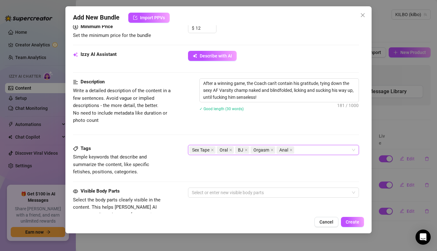
click at [174, 156] on div "Tags Simple keywords that describe and summarize the content, like specific fet…" at bounding box center [216, 160] width 286 height 31
click at [307, 150] on div "Sex Tape Oral BJ Orgasm Anal" at bounding box center [269, 150] width 161 height 9
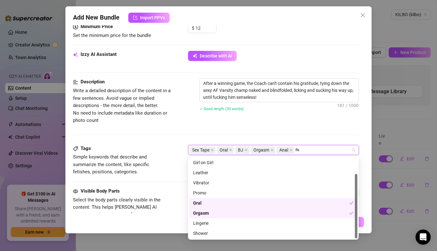
scroll to position [0, 0]
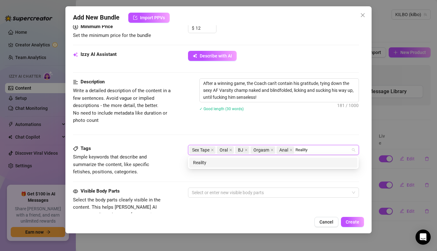
click at [292, 165] on div "Reality" at bounding box center [273, 162] width 161 height 7
click at [315, 165] on div "BDSM" at bounding box center [273, 162] width 161 height 7
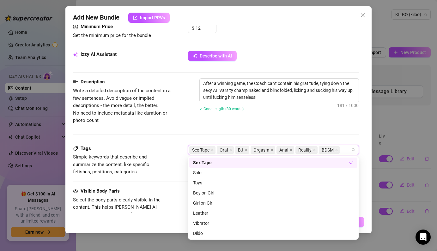
click at [179, 119] on div "Description Write a detailed description of the content in a few sentences. Avo…" at bounding box center [216, 101] width 286 height 46
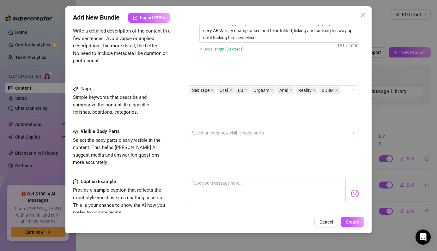
scroll to position [267, 0]
click at [212, 133] on div at bounding box center [269, 132] width 161 height 9
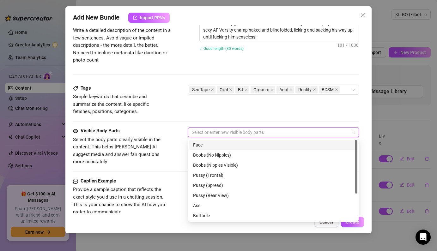
click at [207, 146] on div "Face" at bounding box center [273, 145] width 161 height 7
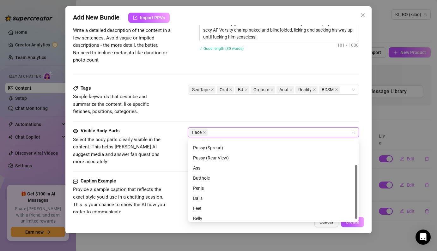
scroll to position [38, 0]
click at [216, 168] on div "Ass" at bounding box center [273, 167] width 161 height 7
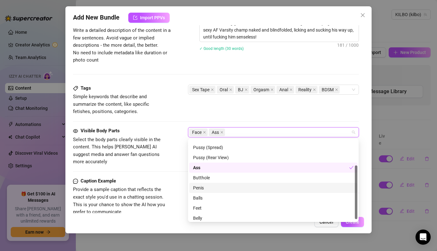
click at [210, 187] on div "Penis" at bounding box center [273, 188] width 161 height 7
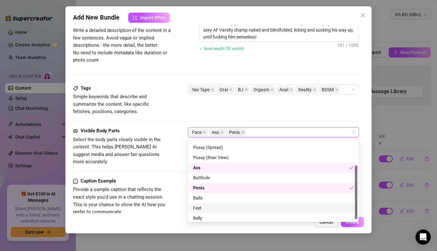
click at [207, 205] on div "Feet" at bounding box center [273, 208] width 161 height 7
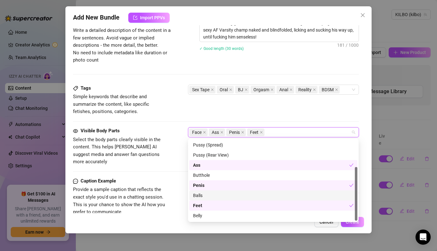
click at [207, 194] on div "Balls" at bounding box center [273, 195] width 161 height 7
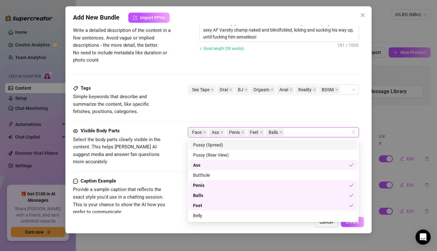
click at [305, 114] on div "Tags Simple keywords that describe and summarize the content, like specific fet…" at bounding box center [216, 100] width 286 height 31
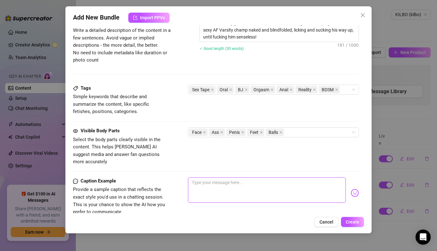
click at [219, 182] on textarea at bounding box center [266, 190] width 157 height 25
click at [282, 178] on textarea "Watch Coach restrain me to the Bed, and lick and suck me" at bounding box center [266, 190] width 157 height 25
click at [319, 178] on textarea "Watch Coach restrain me to the Bed, and lick me, suck me" at bounding box center [266, 190] width 157 height 25
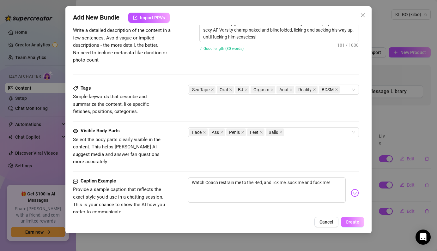
click at [351, 222] on span "Create" at bounding box center [353, 222] width 14 height 5
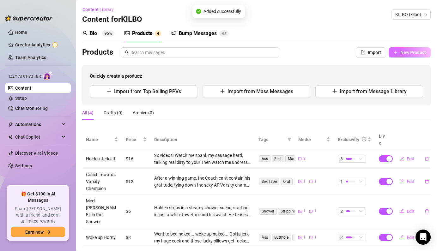
click at [408, 51] on span "New Product" at bounding box center [413, 52] width 26 height 5
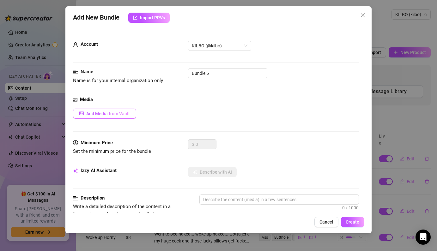
click at [123, 112] on span "Add Media from Vault" at bounding box center [108, 113] width 44 height 5
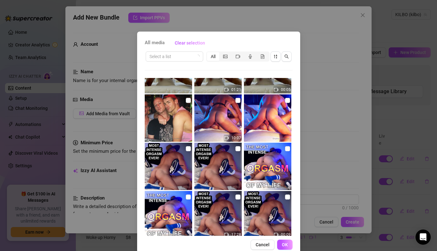
scroll to position [181, 0]
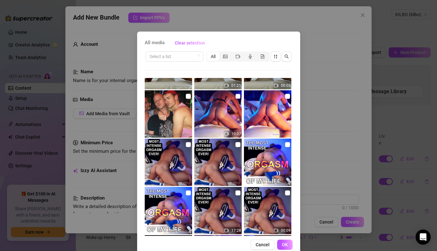
click at [238, 97] on input "checkbox" at bounding box center [237, 96] width 5 height 5
click at [286, 97] on input "checkbox" at bounding box center [287, 96] width 5 height 5
click at [285, 243] on span "OK" at bounding box center [285, 244] width 6 height 5
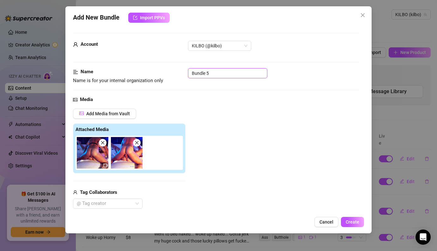
drag, startPoint x: 221, startPoint y: 74, endPoint x: 184, endPoint y: 70, distance: 37.1
click at [184, 70] on div "Name Name is for your internal organization only Bundle 5" at bounding box center [216, 76] width 286 height 16
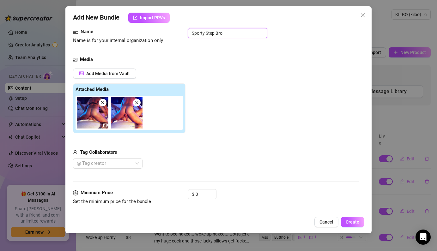
scroll to position [58, 0]
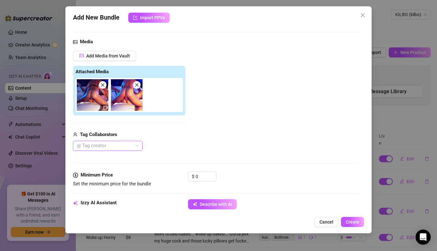
click at [132, 142] on div at bounding box center [104, 146] width 60 height 9
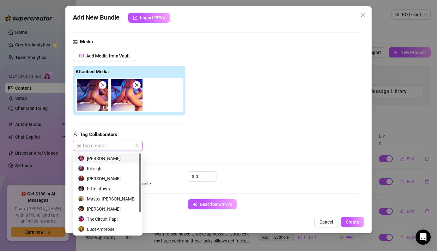
click at [114, 161] on div "[PERSON_NAME]" at bounding box center [107, 158] width 59 height 7
click at [108, 170] on div "Kilreigh" at bounding box center [107, 168] width 59 height 7
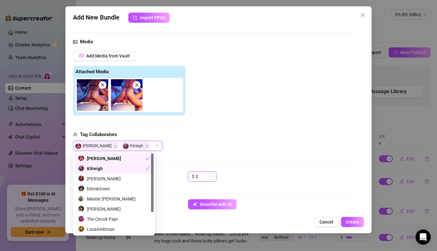
click at [200, 178] on input "0" at bounding box center [206, 176] width 21 height 9
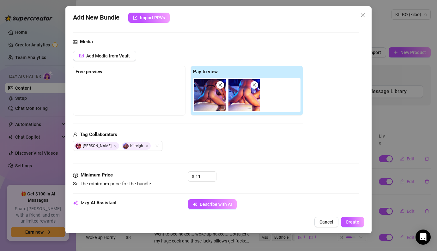
click at [140, 102] on div at bounding box center [129, 94] width 107 height 32
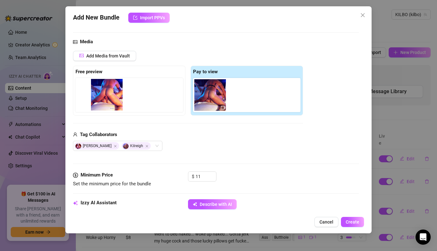
drag, startPoint x: 243, startPoint y: 102, endPoint x: 103, endPoint y: 101, distance: 139.7
click at [103, 101] on div "Free preview Pay to view" at bounding box center [188, 91] width 230 height 50
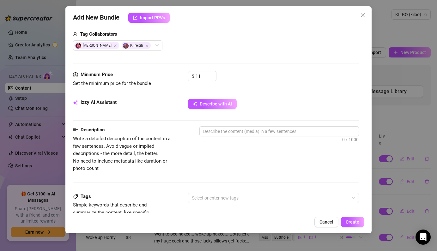
scroll to position [161, 0]
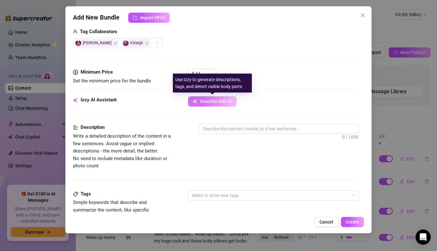
click at [228, 101] on span "Describe with AI" at bounding box center [216, 101] width 32 height 5
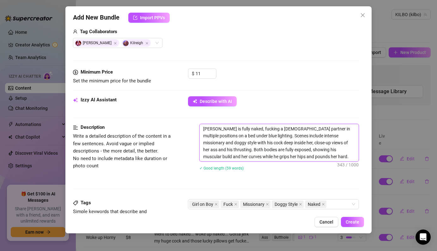
click at [284, 133] on textarea "[PERSON_NAME] is fully naked, fucking a [DEMOGRAPHIC_DATA] partner in multiple …" at bounding box center [279, 142] width 159 height 37
click at [276, 131] on textarea "[PERSON_NAME] is fully naked, fucking a [DEMOGRAPHIC_DATA] partner in multiple …" at bounding box center [279, 142] width 159 height 37
click at [283, 157] on textarea "[PERSON_NAME] is fully naked, fucking a [DEMOGRAPHIC_DATA] partner in multiple …" at bounding box center [279, 142] width 159 height 37
drag, startPoint x: 279, startPoint y: 157, endPoint x: 203, endPoint y: 126, distance: 81.9
click at [203, 126] on textarea "[PERSON_NAME] is fully naked, fucking a [DEMOGRAPHIC_DATA] partner in multiple …" at bounding box center [279, 142] width 159 height 37
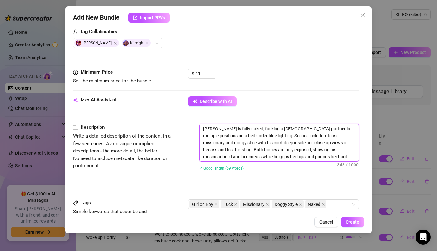
click at [251, 139] on textarea "[PERSON_NAME] is fully naked, fucking a [DEMOGRAPHIC_DATA] partner in multiple …" at bounding box center [279, 142] width 159 height 37
click at [294, 144] on textarea "[PERSON_NAME] is fully naked, fucking a [DEMOGRAPHIC_DATA] partner in multiple …" at bounding box center [279, 142] width 159 height 37
drag, startPoint x: 301, startPoint y: 128, endPoint x: 246, endPoint y: 128, distance: 54.4
click at [246, 128] on textarea "[PERSON_NAME] is fully naked, fucking a [DEMOGRAPHIC_DATA] partner in multiple …" at bounding box center [279, 142] width 159 height 37
drag, startPoint x: 246, startPoint y: 131, endPoint x: 204, endPoint y: 129, distance: 42.4
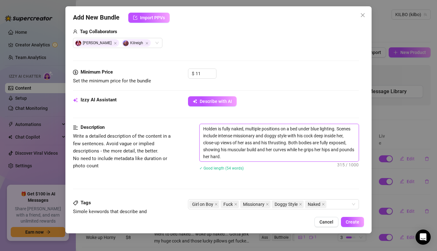
click at [204, 129] on textarea "Holden is fully naked, multiple positions on a bed under blue lighting. Scenes …" at bounding box center [279, 142] width 159 height 37
click at [255, 157] on textarea "Holden is fully naked, multiple positions on a bed under blue lighting. Scenes …" at bounding box center [279, 142] width 159 height 37
drag, startPoint x: 255, startPoint y: 157, endPoint x: 196, endPoint y: 125, distance: 67.9
click at [196, 125] on div "Description Write a detailed description of the content in a few sentences. Avo…" at bounding box center [216, 151] width 286 height 55
click at [249, 153] on textarea "Holden is fully naked, multiple positions on a bed under blue lighting. Scenes …" at bounding box center [279, 142] width 159 height 37
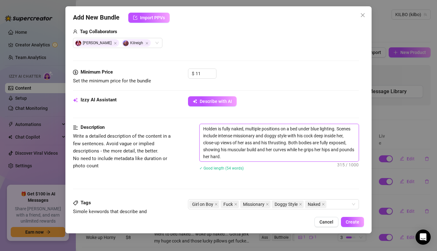
drag, startPoint x: 247, startPoint y: 128, endPoint x: 219, endPoint y: 129, distance: 28.1
click at [219, 129] on textarea "Holden is fully naked, multiple positions on a bed under blue lighting. Scenes …" at bounding box center [279, 142] width 159 height 37
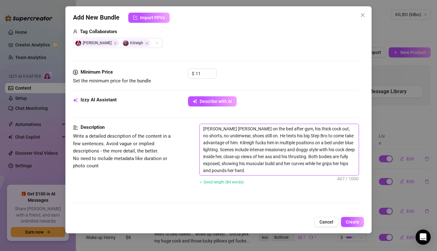
drag, startPoint x: 352, startPoint y: 145, endPoint x: 324, endPoint y: 146, distance: 27.5
click at [324, 146] on textarea "[PERSON_NAME] [PERSON_NAME] on the bed after gym, his thick cock out, no shorts…" at bounding box center [279, 149] width 159 height 51
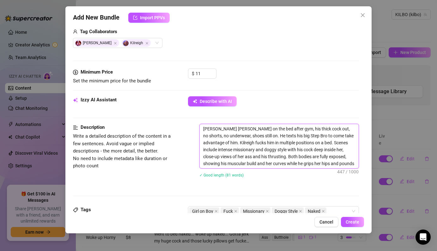
click at [234, 143] on textarea "[PERSON_NAME] [PERSON_NAME] on the bed after gym, his thick cock out, no shorts…" at bounding box center [279, 146] width 159 height 44
click at [219, 142] on textarea "[PERSON_NAME] [PERSON_NAME] on the bed after gym, his thick cock out, no shorts…" at bounding box center [279, 146] width 159 height 44
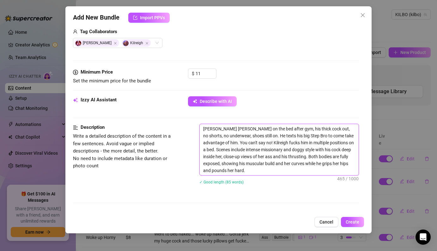
click at [339, 144] on textarea "[PERSON_NAME] [PERSON_NAME] on the bed after gym, his thick cock out, no shorts…" at bounding box center [279, 149] width 159 height 51
click at [210, 158] on textarea "[PERSON_NAME] [PERSON_NAME] on the bed after gym, his thick cock out, no shorts…" at bounding box center [279, 149] width 159 height 51
click at [275, 159] on textarea "[PERSON_NAME] [PERSON_NAME] on the bed after gym, his thick cock out, no shorts…" at bounding box center [279, 149] width 159 height 51
click at [299, 167] on textarea "[PERSON_NAME] [PERSON_NAME] on the bed after gym, his thick cock out, no shorts…" at bounding box center [279, 149] width 159 height 51
drag, startPoint x: 314, startPoint y: 165, endPoint x: 301, endPoint y: 166, distance: 13.6
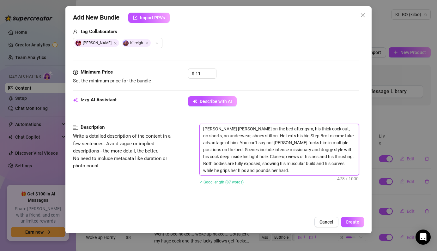
click at [301, 166] on textarea "[PERSON_NAME] [PERSON_NAME] on the bed after gym, his thick cock out, no shorts…" at bounding box center [279, 149] width 159 height 51
click at [210, 171] on textarea "[PERSON_NAME] [PERSON_NAME] on the bed after gym, his thick cock out, no shorts…" at bounding box center [279, 149] width 159 height 51
click at [251, 171] on textarea "[PERSON_NAME] [PERSON_NAME] on the bed after gym, his thick cock out, no shorts…" at bounding box center [279, 149] width 159 height 51
click at [298, 167] on textarea "[PERSON_NAME] [PERSON_NAME] on the bed after gym, his thick cock out, no shorts…" at bounding box center [279, 149] width 159 height 51
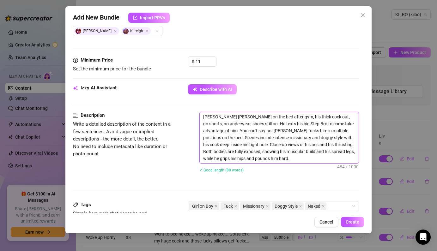
scroll to position [242, 0]
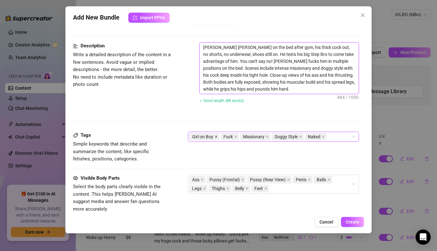
click at [217, 138] on icon "close" at bounding box center [216, 137] width 3 height 3
click at [317, 137] on div "Fuck Missionary Doggy Style Naked" at bounding box center [269, 136] width 161 height 9
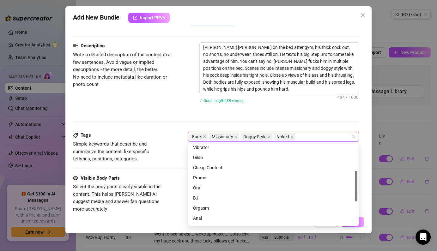
scroll to position [76, 0]
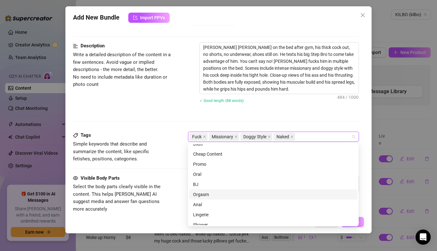
click at [210, 197] on div "Orgasm" at bounding box center [273, 194] width 161 height 7
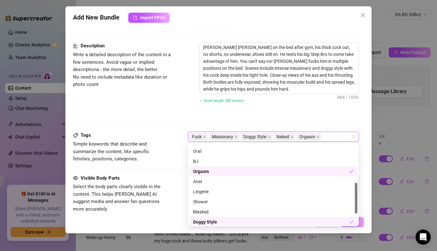
scroll to position [109, 0]
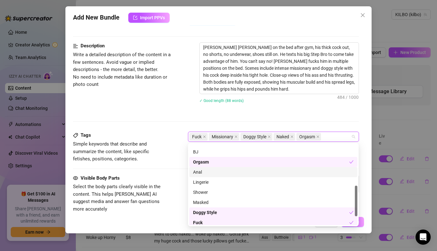
click at [208, 174] on div "Anal" at bounding box center [273, 172] width 161 height 7
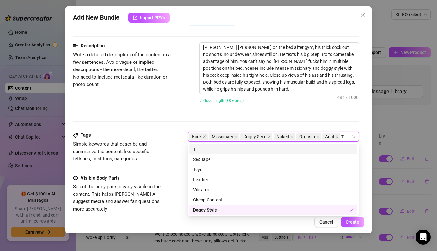
scroll to position [0, 0]
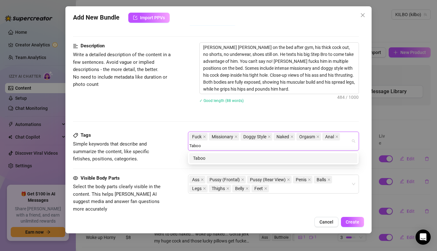
click at [281, 156] on div "Taboo" at bounding box center [273, 158] width 161 height 7
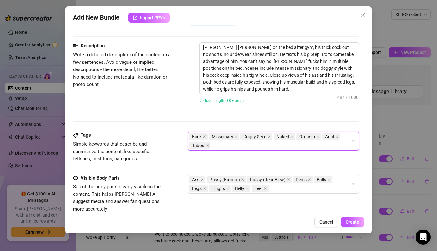
click at [173, 125] on div "Description Write a detailed description of the content in a few sentences. Avo…" at bounding box center [216, 86] width 286 height 89
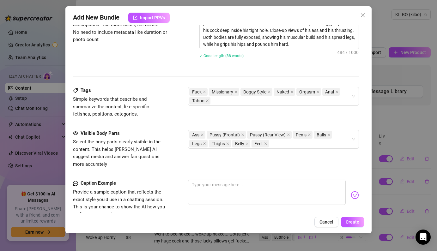
scroll to position [299, 0]
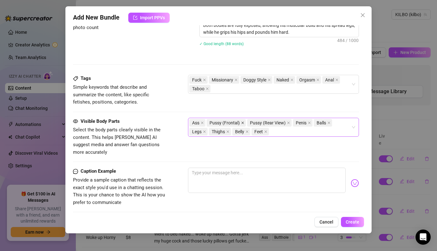
click at [242, 122] on icon "close" at bounding box center [243, 123] width 3 height 3
click at [249, 123] on icon "close" at bounding box center [247, 122] width 3 height 3
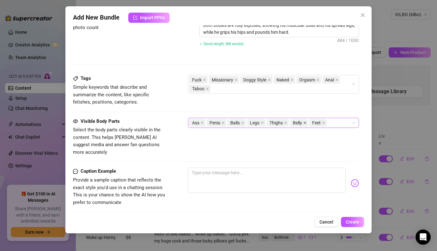
click at [305, 122] on icon "close" at bounding box center [304, 122] width 3 height 3
click at [331, 121] on div "Ass Penis Balls Legs Thighs Feet" at bounding box center [269, 123] width 161 height 9
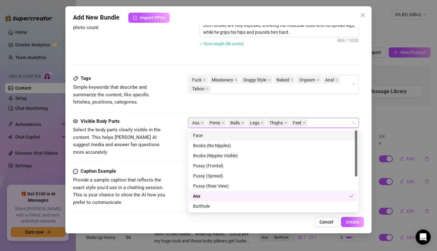
click at [268, 139] on div "Face" at bounding box center [273, 136] width 168 height 10
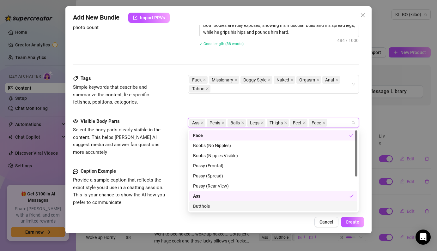
click at [248, 209] on div "Butthole" at bounding box center [273, 206] width 161 height 7
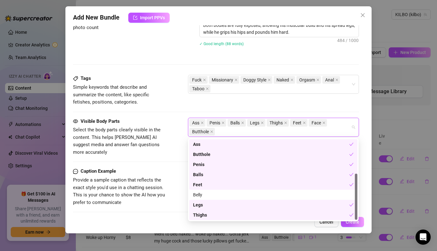
scroll to position [0, 0]
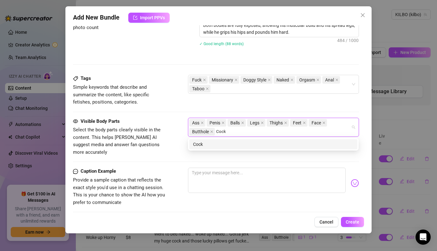
click at [309, 143] on div "Cock" at bounding box center [273, 144] width 161 height 7
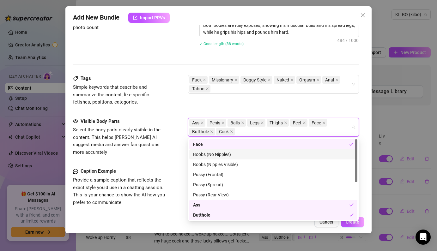
click at [163, 149] on div "Visible Body Parts Select the body parts clearly visible in the content. This h…" at bounding box center [216, 143] width 286 height 50
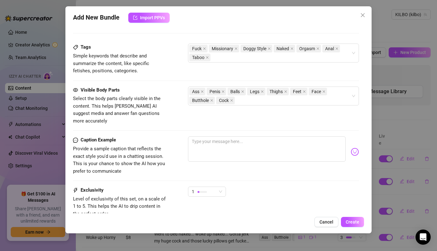
scroll to position [347, 0]
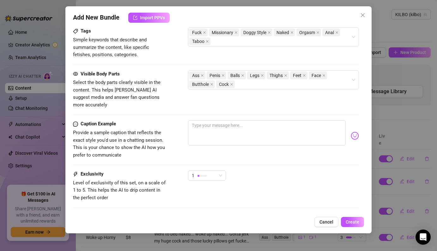
click at [256, 112] on div "Visible Body Parts Select the body parts clearly visible in the content. This h…" at bounding box center [216, 95] width 286 height 50
click at [251, 120] on textarea at bounding box center [266, 132] width 157 height 25
click at [195, 120] on textarea "I ask Step Bro if he'd like to come use my hole" at bounding box center [266, 132] width 157 height 25
click at [325, 120] on textarea "I politely ask Step Bro if he'd like to come use my hole" at bounding box center [266, 132] width 157 height 25
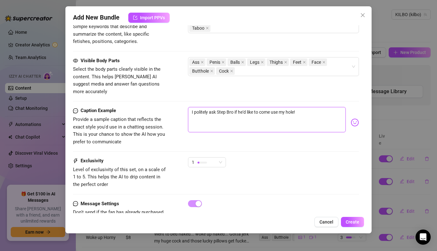
scroll to position [375, 0]
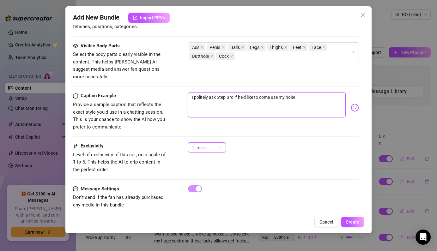
click at [220, 143] on span "1" at bounding box center [207, 147] width 30 height 9
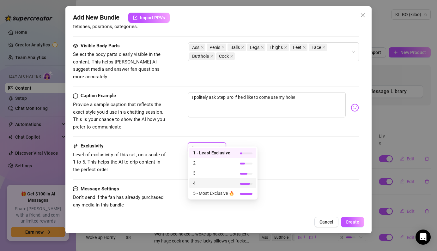
click at [219, 181] on span "4" at bounding box center [213, 183] width 41 height 7
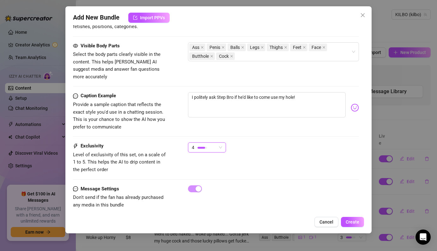
click at [257, 147] on div "4 4" at bounding box center [273, 151] width 171 height 16
click at [356, 224] on span "Create" at bounding box center [353, 222] width 14 height 5
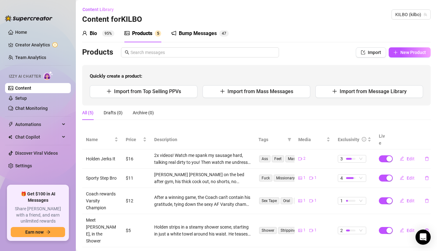
scroll to position [13, 0]
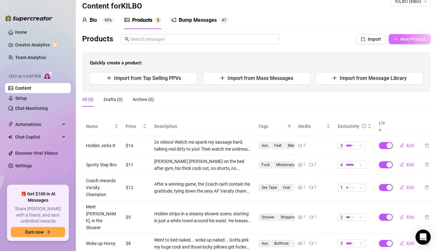
click at [416, 40] on span "New Product" at bounding box center [413, 39] width 26 height 5
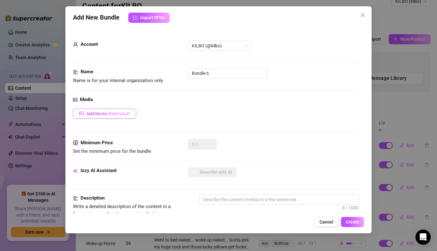
click at [131, 113] on button "Add Media from Vault" at bounding box center [104, 114] width 63 height 10
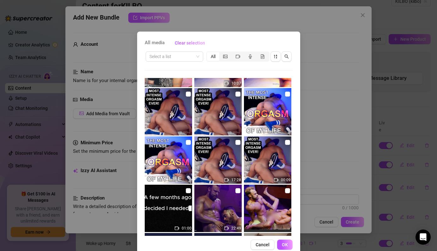
scroll to position [233, 0]
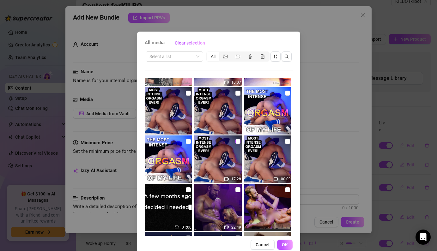
click at [238, 142] on input "checkbox" at bounding box center [237, 141] width 5 height 5
click at [187, 94] on input "checkbox" at bounding box center [188, 93] width 5 height 5
click at [289, 245] on button "OK" at bounding box center [284, 245] width 15 height 10
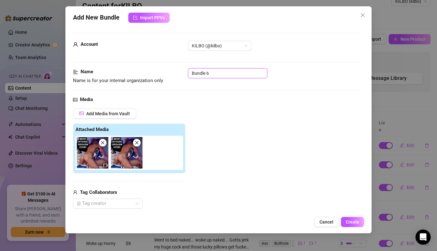
drag, startPoint x: 235, startPoint y: 71, endPoint x: 190, endPoint y: 70, distance: 45.2
click at [190, 70] on input "Bundle 6" at bounding box center [227, 73] width 79 height 10
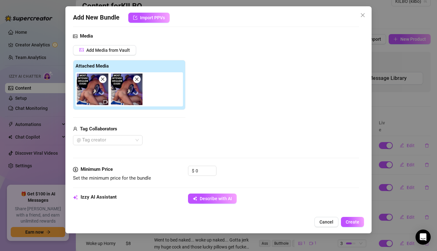
scroll to position [76, 0]
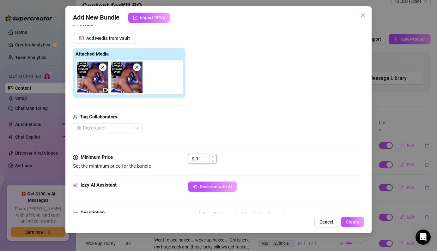
click at [207, 157] on input "0" at bounding box center [206, 158] width 21 height 9
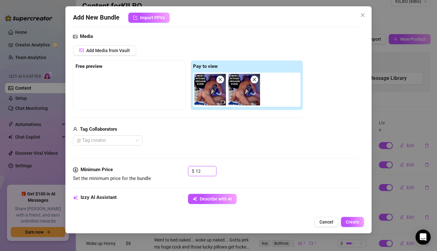
scroll to position [58, 0]
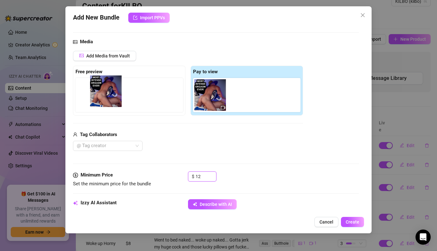
drag, startPoint x: 242, startPoint y: 98, endPoint x: 100, endPoint y: 95, distance: 141.9
click at [100, 95] on div "Free preview Pay to view" at bounding box center [188, 91] width 230 height 50
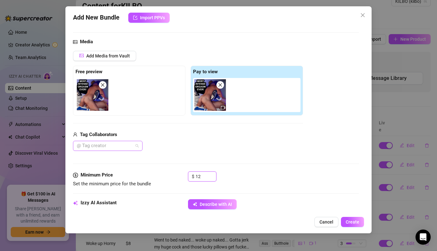
click at [100, 147] on div at bounding box center [104, 146] width 60 height 9
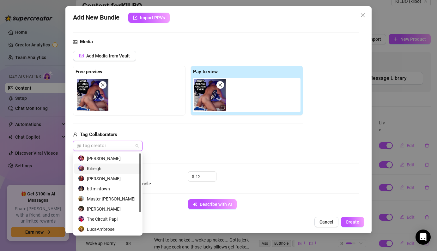
click at [102, 167] on div "Kilreigh" at bounding box center [107, 168] width 59 height 7
click at [110, 157] on div "[PERSON_NAME]" at bounding box center [107, 158] width 59 height 7
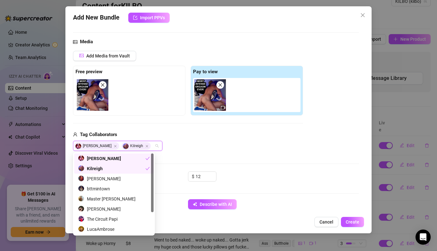
click at [191, 147] on div "[PERSON_NAME]" at bounding box center [188, 146] width 230 height 10
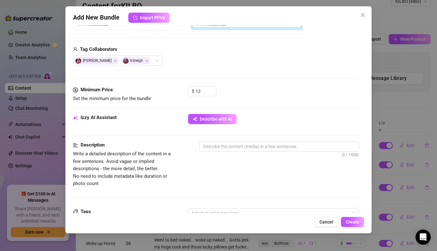
scroll to position [154, 0]
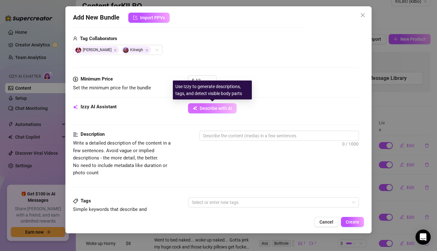
click at [223, 112] on button "Describe with AI" at bounding box center [212, 108] width 49 height 10
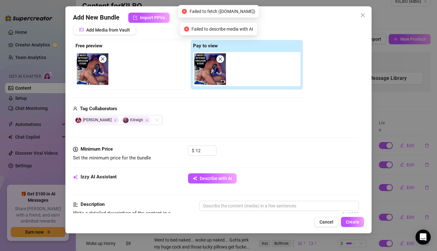
scroll to position [179, 0]
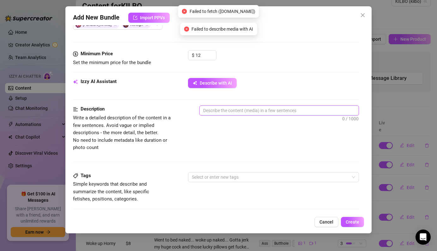
click at [284, 108] on textarea at bounding box center [279, 110] width 159 height 9
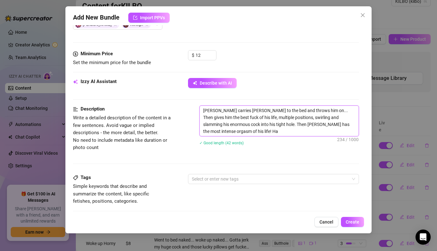
scroll to position [0, 0]
click at [212, 119] on textarea "[PERSON_NAME] carries [PERSON_NAME] to the bed and throws him on... Then gives …" at bounding box center [279, 121] width 159 height 30
click at [334, 132] on textarea "[PERSON_NAME] carries [PERSON_NAME] to the bed and throws him on... Then gives …" at bounding box center [279, 121] width 159 height 30
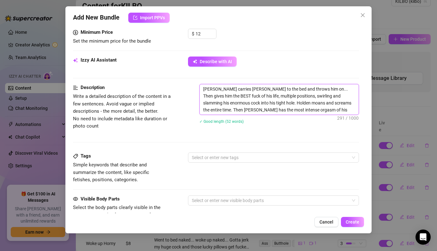
scroll to position [247, 0]
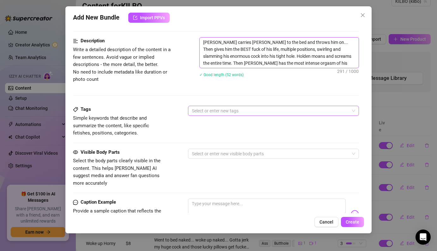
click at [266, 115] on div "Select or enter new tags" at bounding box center [273, 111] width 171 height 10
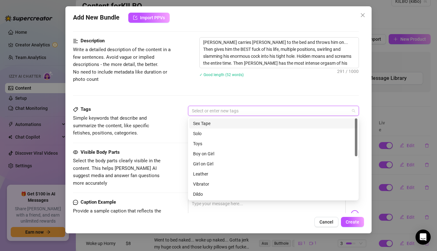
click at [229, 123] on div "Sex Tape" at bounding box center [273, 123] width 161 height 7
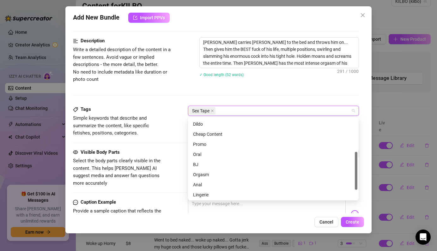
scroll to position [71, 0]
click at [203, 156] on div "Oral" at bounding box center [273, 153] width 161 height 7
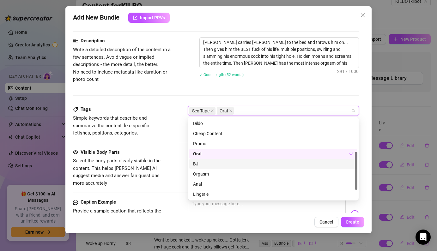
click at [203, 162] on div "BJ" at bounding box center [273, 164] width 161 height 7
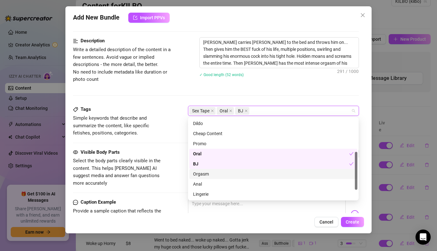
click at [207, 171] on div "Orgasm" at bounding box center [273, 174] width 161 height 7
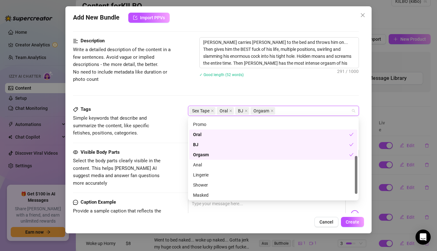
scroll to position [91, 0]
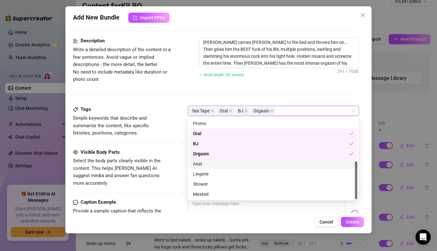
click at [206, 164] on div "Anal" at bounding box center [273, 164] width 161 height 7
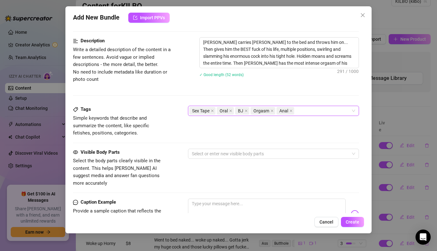
click at [312, 114] on div "Sex Tape Oral BJ Orgasm Anal" at bounding box center [269, 110] width 161 height 9
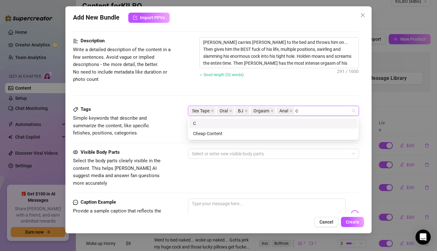
scroll to position [0, 0]
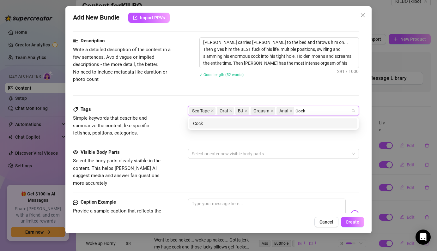
click at [300, 124] on div "Cock" at bounding box center [273, 123] width 161 height 7
click at [292, 127] on div "Hung" at bounding box center [273, 124] width 168 height 10
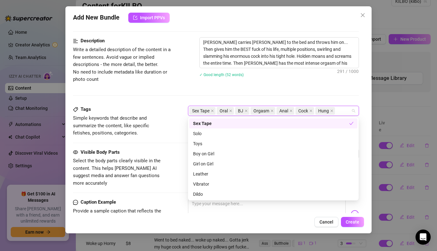
click at [335, 99] on div "Description Write a detailed description of the content in a few sentences. Avo…" at bounding box center [216, 71] width 286 height 69
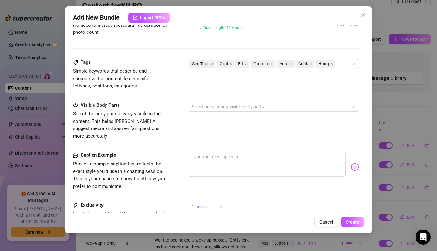
scroll to position [301, 0]
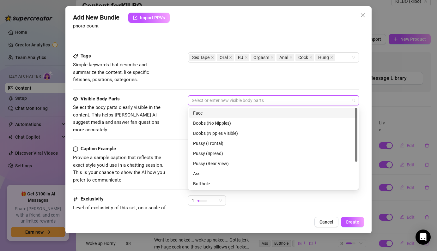
click at [253, 105] on div "Select or enter new visible body parts" at bounding box center [273, 100] width 171 height 10
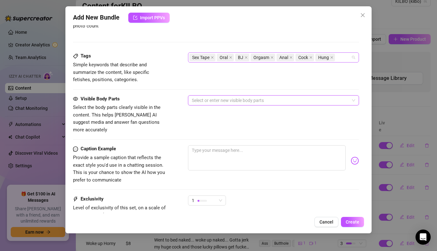
click at [342, 57] on div "Sex Tape Oral BJ Orgasm Anal Cock Hung" at bounding box center [269, 57] width 161 height 9
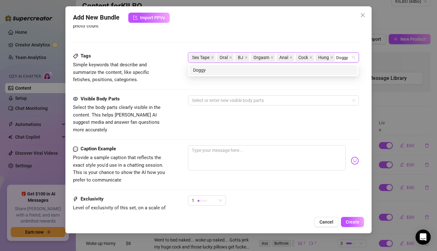
click at [334, 70] on div "Doggy" at bounding box center [273, 70] width 161 height 7
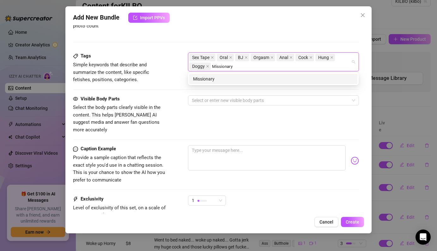
click at [323, 82] on div "Missionary" at bounding box center [273, 79] width 161 height 7
click at [312, 79] on div "Intense" at bounding box center [273, 79] width 161 height 7
click at [304, 78] on div "Hardcore" at bounding box center [273, 79] width 161 height 7
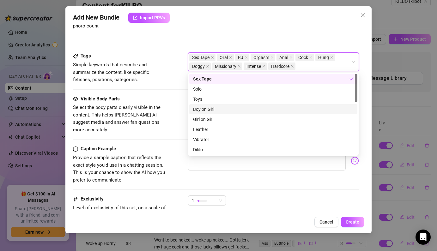
click at [136, 101] on div "Visible Body Parts" at bounding box center [120, 99] width 95 height 8
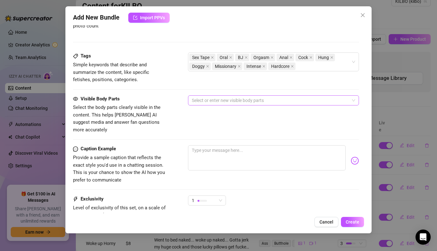
click at [205, 97] on div at bounding box center [269, 100] width 161 height 9
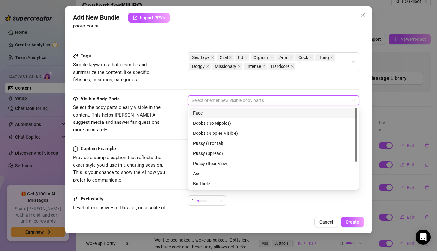
click at [208, 113] on div "Face" at bounding box center [273, 113] width 161 height 7
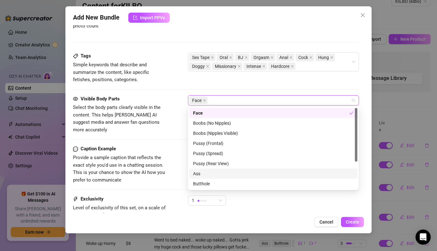
click at [230, 169] on div "Ass" at bounding box center [273, 174] width 168 height 10
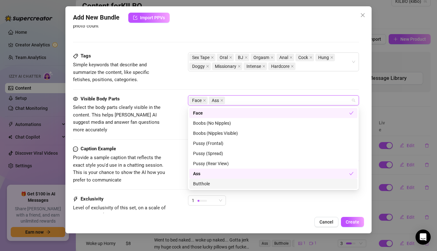
click at [222, 181] on div "Butthole" at bounding box center [273, 183] width 161 height 7
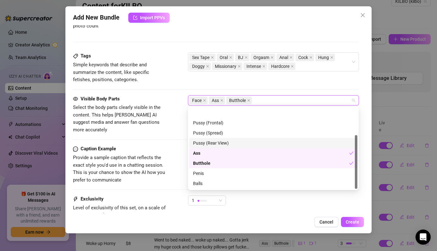
scroll to position [40, 0]
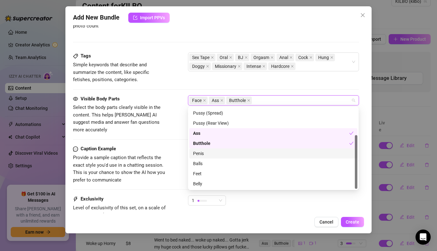
click at [228, 154] on div "Penis" at bounding box center [273, 153] width 161 height 7
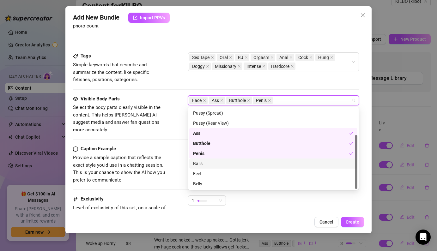
click at [224, 161] on div "Balls" at bounding box center [273, 163] width 161 height 7
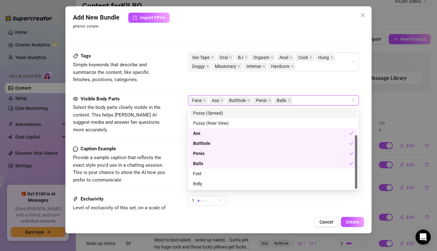
click at [307, 98] on div "Face Ass Butthole Penis Balls" at bounding box center [269, 100] width 161 height 9
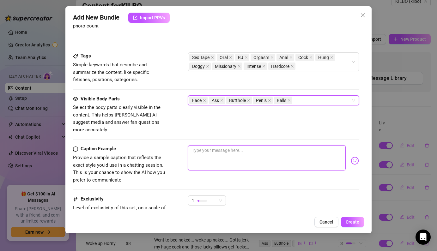
click at [267, 149] on textarea at bounding box center [266, 157] width 157 height 25
click at [275, 145] on textarea "Ever seen a Bottom cum so hard he has a seizure" at bounding box center [266, 157] width 157 height 25
click at [328, 145] on textarea "Ever seen a Bottom cum so hard he has a minute-long seizure" at bounding box center [266, 157] width 157 height 25
drag, startPoint x: 255, startPoint y: 143, endPoint x: 242, endPoint y: 143, distance: 13.3
click at [242, 145] on textarea "Ever seen a Bottom cum so hard he has a minute-long seizure?" at bounding box center [266, 157] width 157 height 25
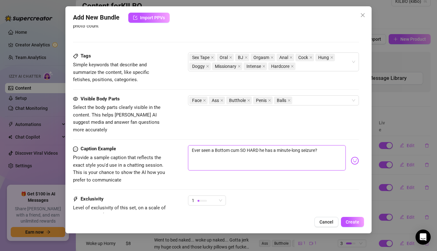
click at [323, 145] on textarea "Ever seen a Bottom cum SO HARD he has a minute-long seizure?" at bounding box center [266, 157] width 157 height 25
click at [216, 196] on div "1" at bounding box center [204, 200] width 25 height 9
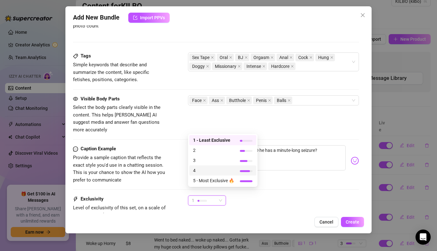
click at [215, 173] on span "4" at bounding box center [213, 170] width 41 height 7
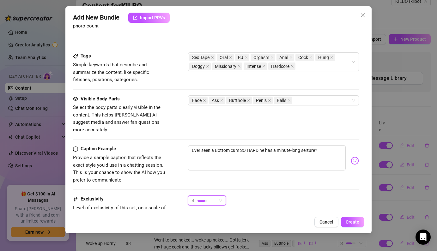
click at [223, 196] on div "4" at bounding box center [207, 201] width 38 height 10
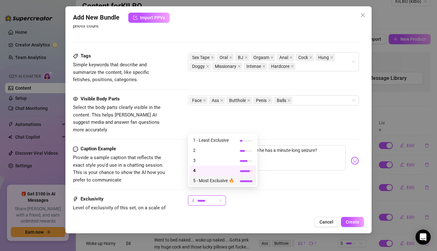
click at [226, 182] on span "5 - Most Exclusive 🔥" at bounding box center [213, 180] width 41 height 7
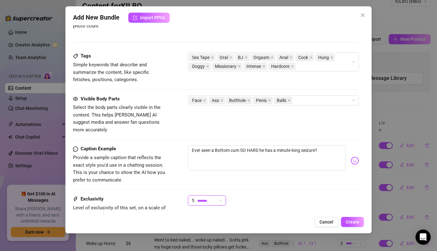
click at [255, 196] on div "5 5" at bounding box center [273, 204] width 171 height 16
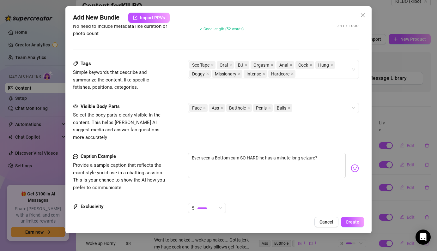
scroll to position [354, 0]
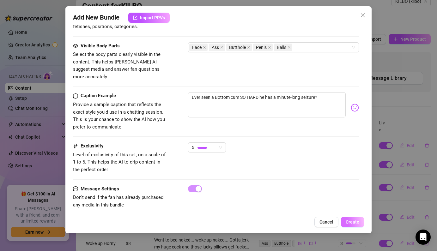
click at [356, 222] on span "Create" at bounding box center [353, 222] width 14 height 5
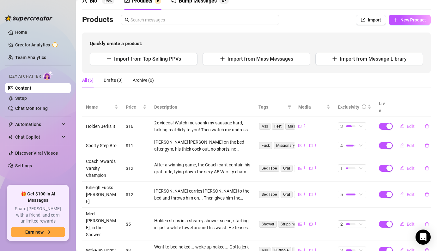
scroll to position [0, 0]
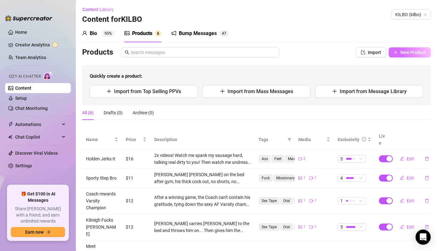
click at [394, 53] on icon "plus" at bounding box center [395, 52] width 4 height 4
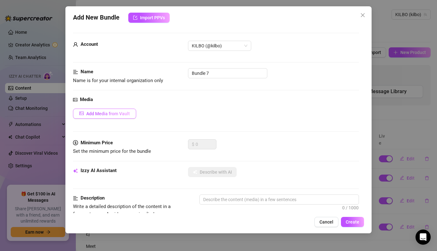
click at [123, 112] on span "Add Media from Vault" at bounding box center [108, 113] width 44 height 5
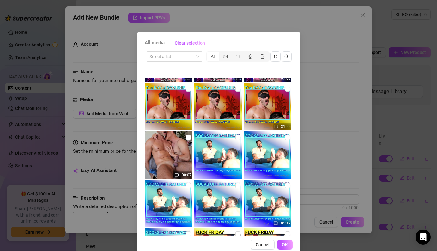
scroll to position [672, 0]
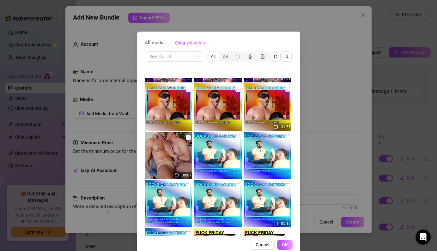
click at [287, 90] on input "checkbox" at bounding box center [287, 89] width 5 height 5
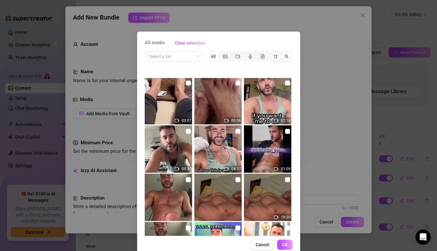
scroll to position [1019, 0]
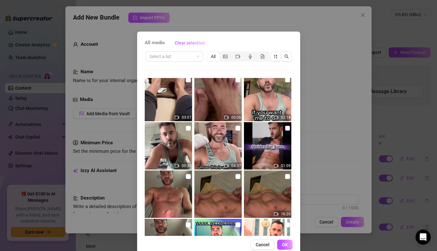
click at [286, 129] on input "checkbox" at bounding box center [287, 128] width 5 height 5
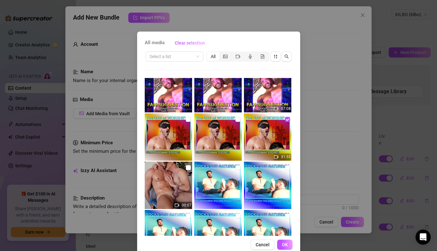
scroll to position [641, 0]
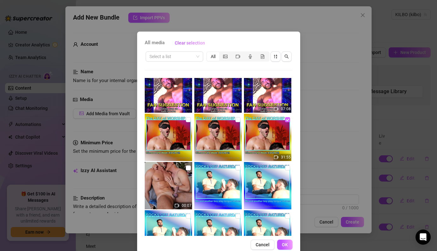
click at [285, 119] on input "checkbox" at bounding box center [287, 119] width 5 height 5
click at [288, 247] on button "OK" at bounding box center [284, 245] width 15 height 10
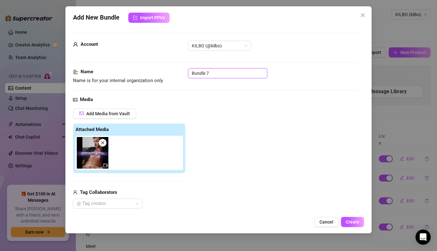
drag, startPoint x: 231, startPoint y: 75, endPoint x: 181, endPoint y: 70, distance: 49.8
click at [181, 70] on div "Name Name is for your internal organization only Bundle 7" at bounding box center [216, 76] width 286 height 16
click at [219, 70] on input "Bundle 7" at bounding box center [227, 73] width 79 height 10
drag, startPoint x: 225, startPoint y: 72, endPoint x: 185, endPoint y: 70, distance: 39.6
click at [185, 70] on div "Name Name is for your internal organization only Bundle 7" at bounding box center [216, 76] width 286 height 16
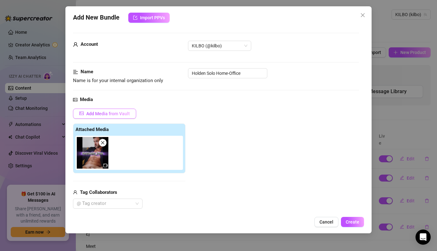
click at [115, 114] on span "Add Media from Vault" at bounding box center [108, 113] width 44 height 5
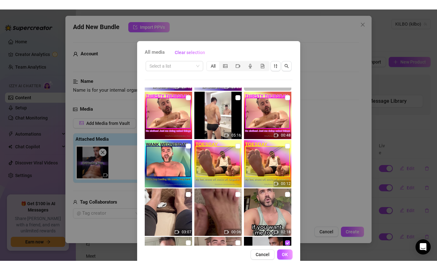
scroll to position [1028, 0]
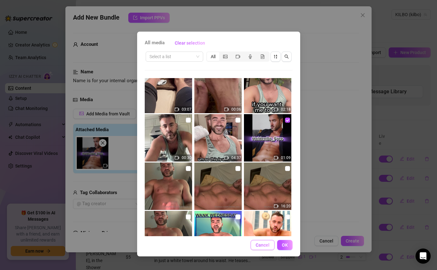
click at [270, 248] on button "Cancel" at bounding box center [263, 245] width 24 height 10
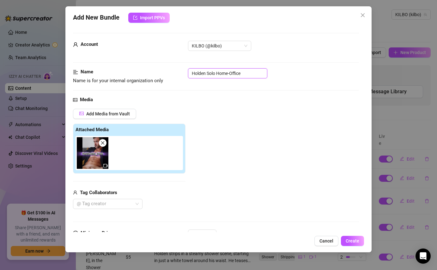
drag, startPoint x: 257, startPoint y: 75, endPoint x: 185, endPoint y: 75, distance: 71.7
click at [185, 75] on div "Name Name is for your internal organization only Holden Solo Home-Office" at bounding box center [216, 76] width 286 height 16
click at [103, 142] on icon "close" at bounding box center [102, 142] width 3 height 3
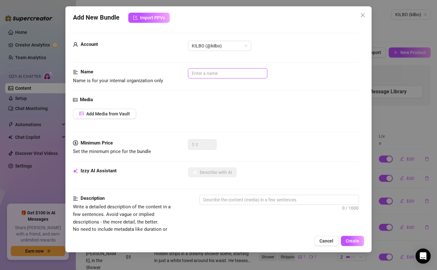
click at [217, 73] on input "text" at bounding box center [227, 73] width 79 height 10
drag, startPoint x: 246, startPoint y: 72, endPoint x: 235, endPoint y: 73, distance: 11.4
click at [235, 73] on input "Super-Bundle Holden Solo" at bounding box center [227, 73] width 79 height 10
drag, startPoint x: 252, startPoint y: 71, endPoint x: 189, endPoint y: 61, distance: 63.5
click at [189, 61] on form "Account KILBO (@kilbo) Name Name is for your internal organization only Super-B…" at bounding box center [216, 257] width 286 height 449
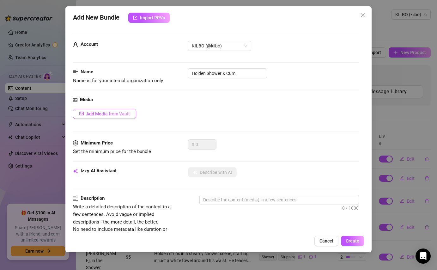
click at [126, 115] on span "Add Media from Vault" at bounding box center [108, 113] width 44 height 5
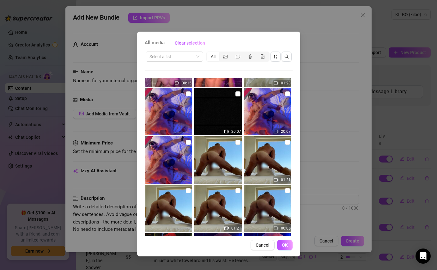
scroll to position [0, 0]
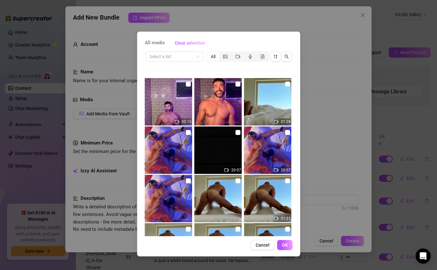
click at [157, 42] on span "All media" at bounding box center [155, 43] width 20 height 8
click at [265, 242] on span "Cancel" at bounding box center [263, 244] width 14 height 5
